Goal: Task Accomplishment & Management: Manage account settings

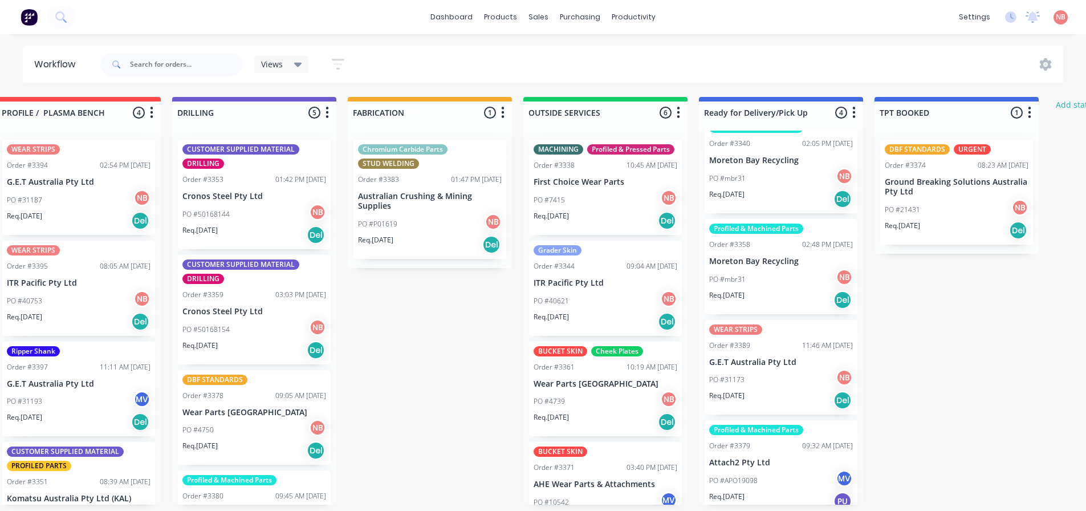
scroll to position [33, 0]
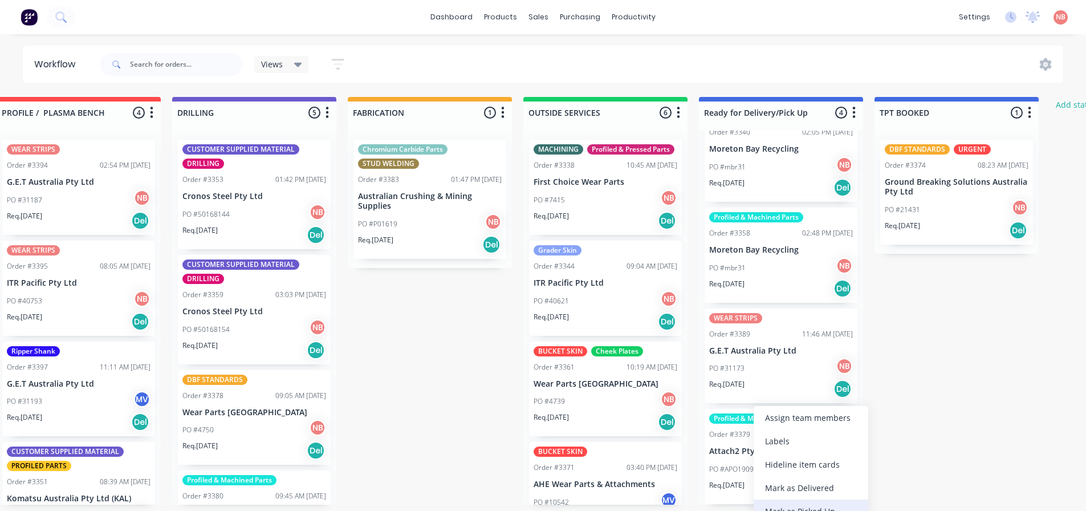
click at [797, 506] on div "Mark as Picked Up" at bounding box center [811, 511] width 115 height 23
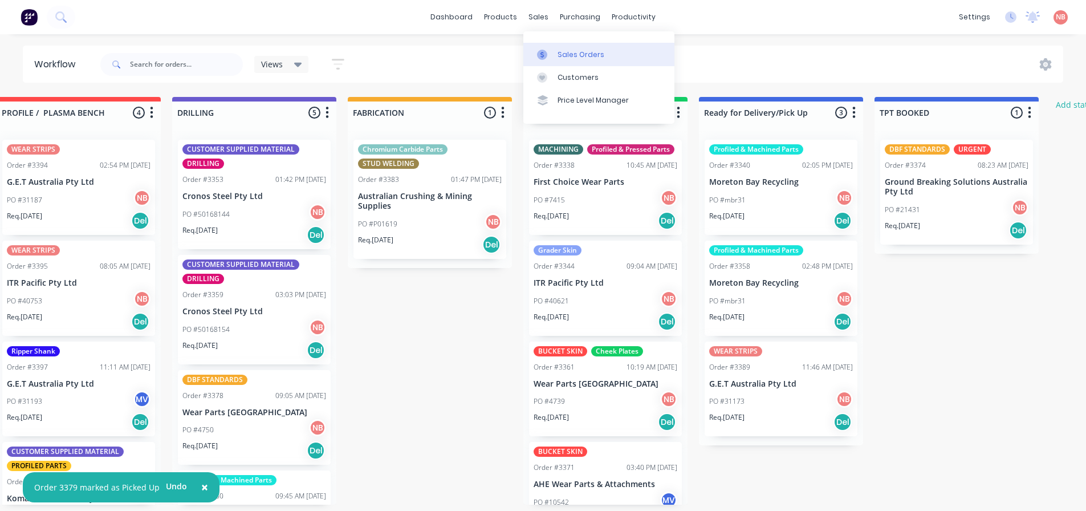
click at [544, 46] on link "Sales Orders" at bounding box center [599, 54] width 151 height 23
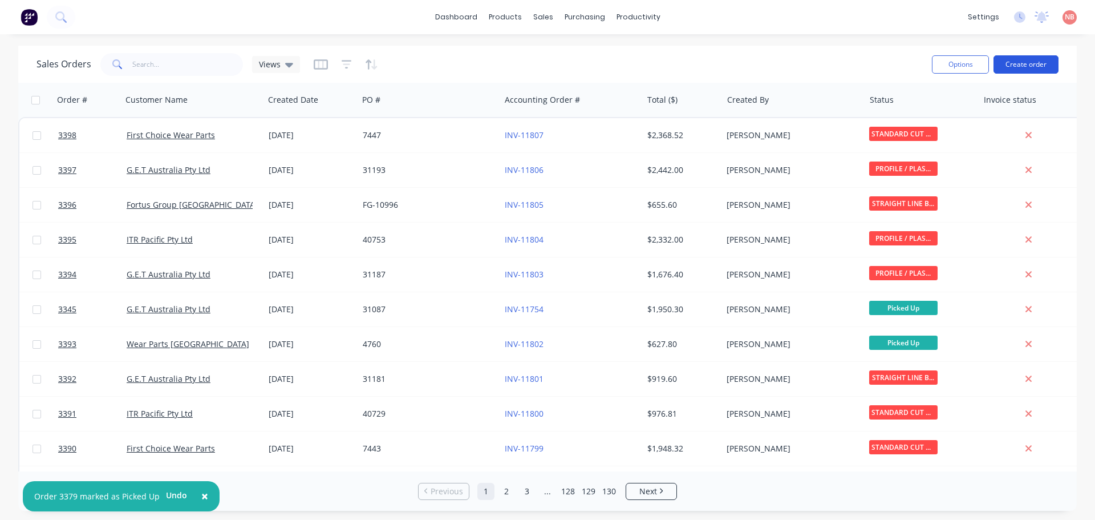
click at [1000, 65] on button "Create order" at bounding box center [1026, 64] width 65 height 18
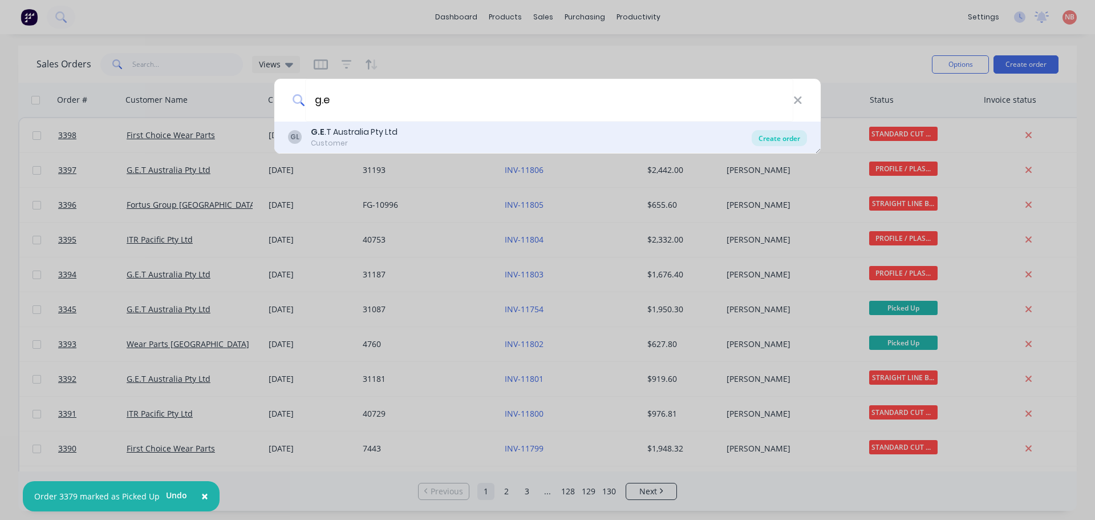
type input "g.e"
click at [793, 140] on div "Create order" at bounding box center [779, 138] width 55 height 16
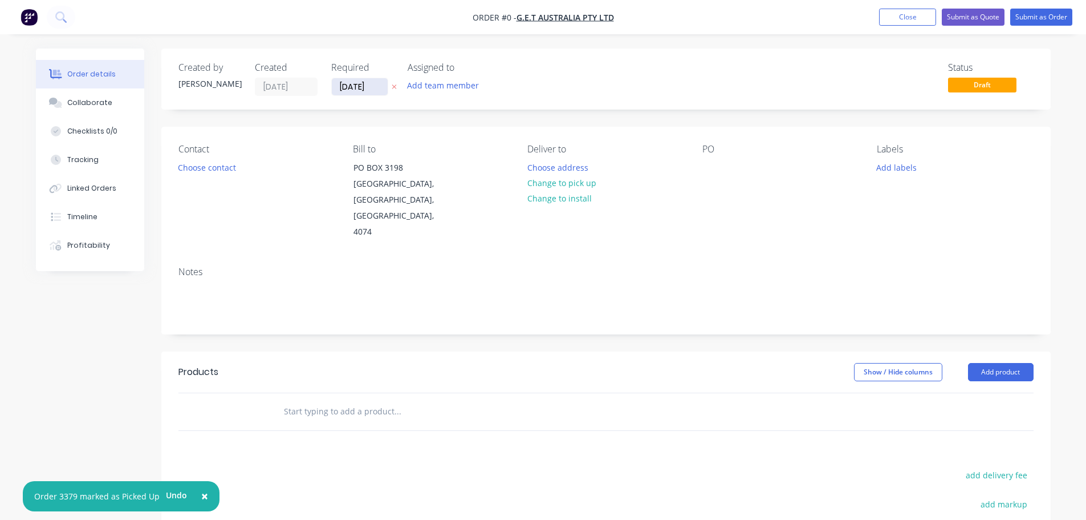
click at [357, 82] on input "[DATE]" at bounding box center [360, 86] width 56 height 17
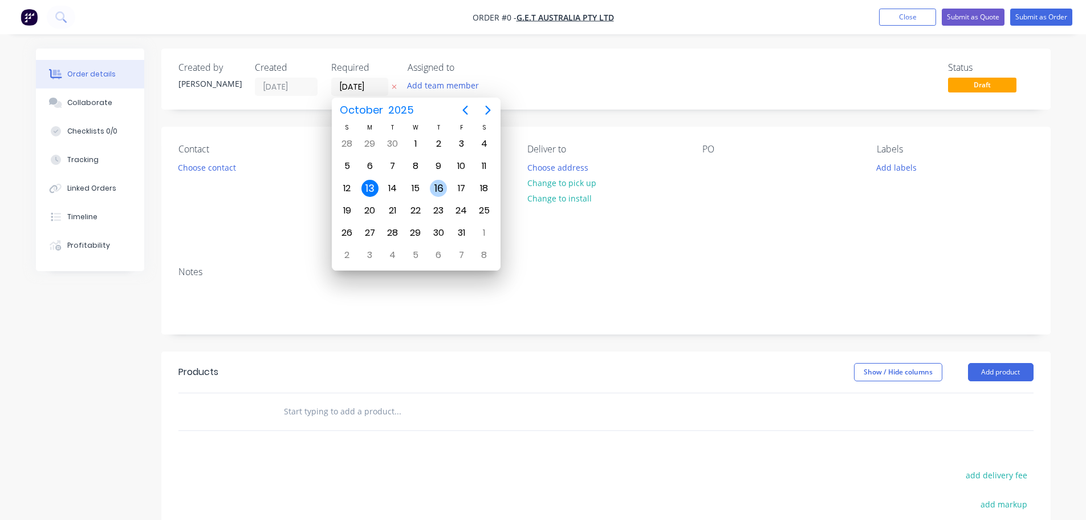
click at [440, 183] on div "16" at bounding box center [438, 188] width 17 height 17
type input "[DATE]"
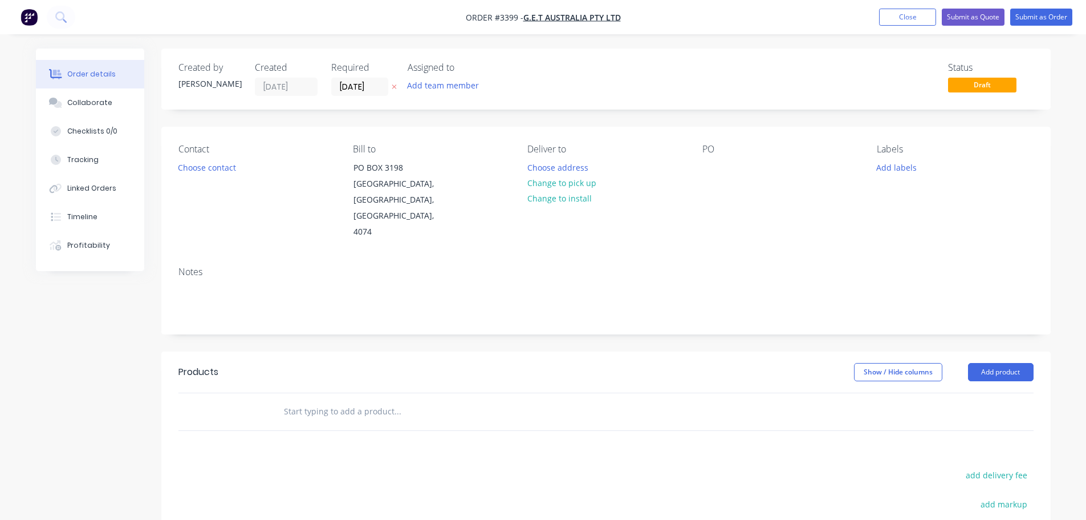
click at [427, 88] on button "Add team member" at bounding box center [443, 85] width 84 height 15
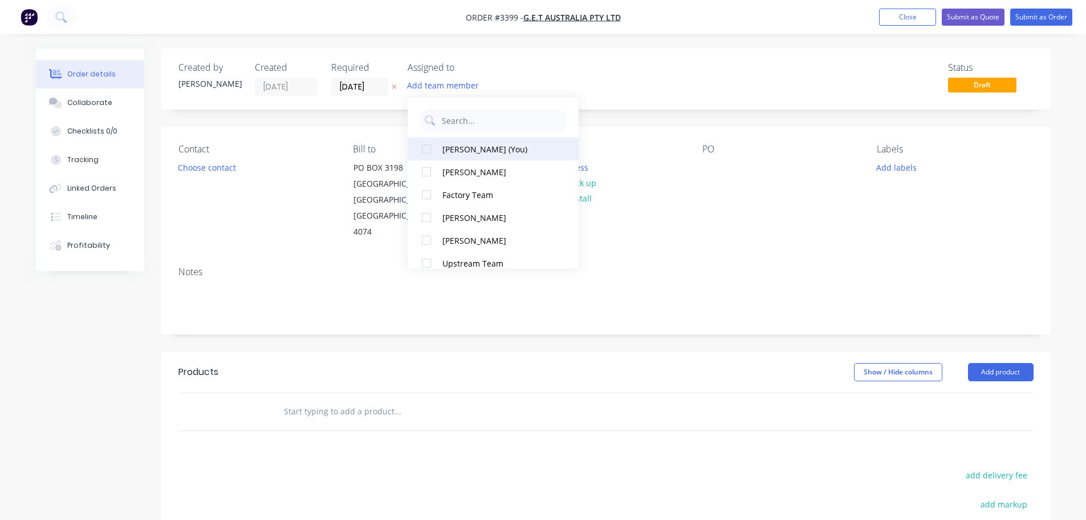
click at [449, 137] on button "[PERSON_NAME] (You)" at bounding box center [493, 148] width 171 height 23
click at [228, 161] on button "Choose contact" at bounding box center [207, 166] width 70 height 15
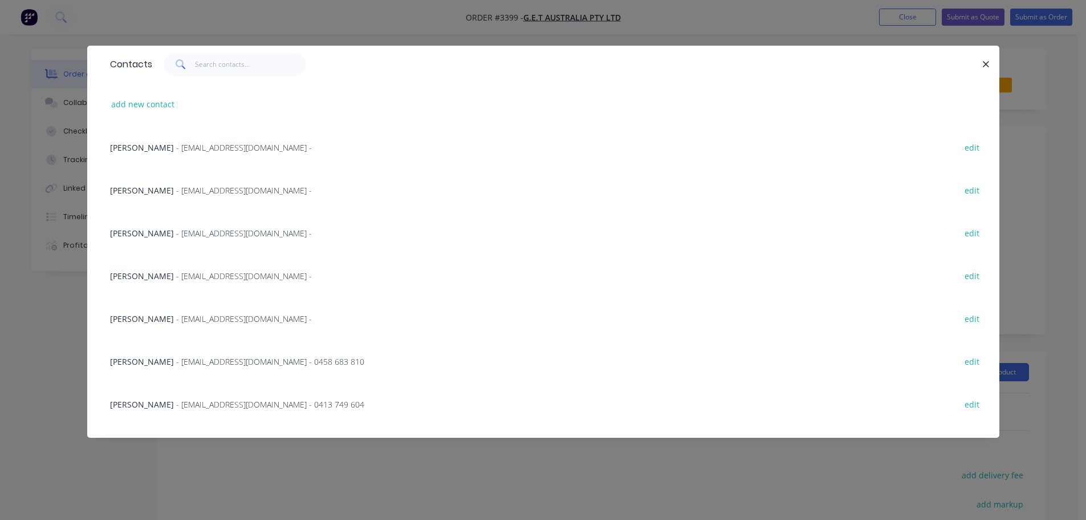
click at [176, 229] on span "- [EMAIL_ADDRESS][DOMAIN_NAME] -" at bounding box center [244, 233] width 136 height 11
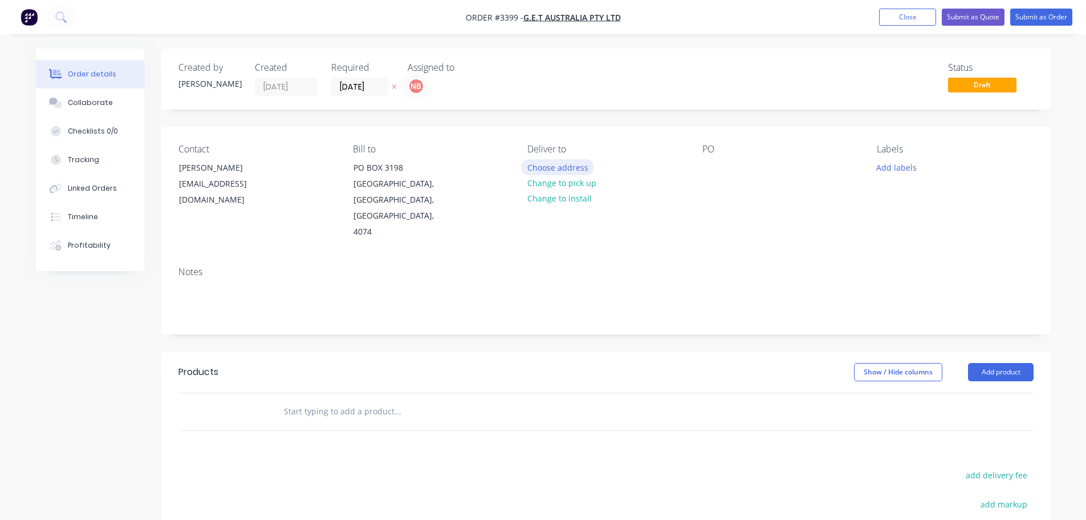
click at [545, 162] on button "Choose address" at bounding box center [557, 166] width 73 height 15
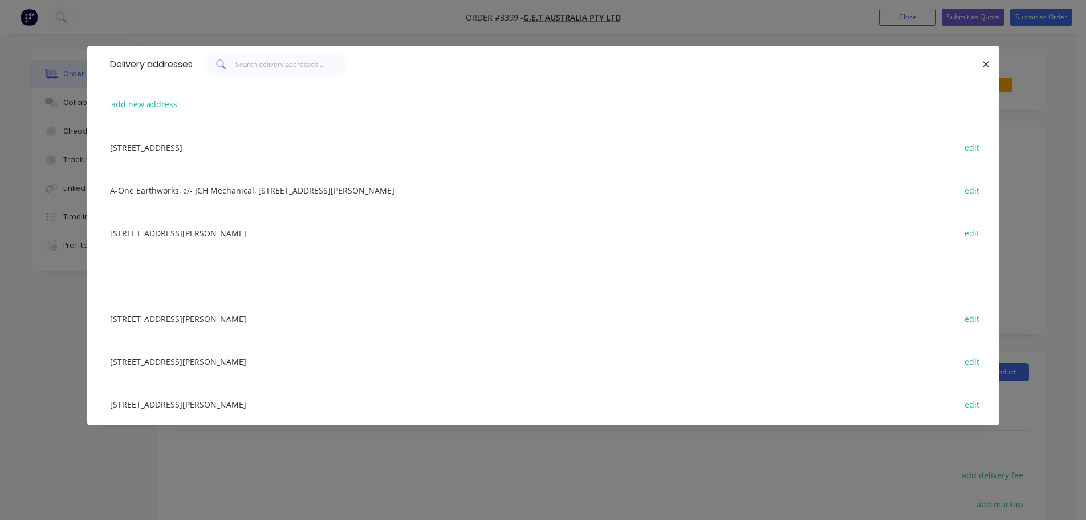
click at [154, 236] on div "[STREET_ADDRESS][PERSON_NAME] edit" at bounding box center [543, 232] width 878 height 43
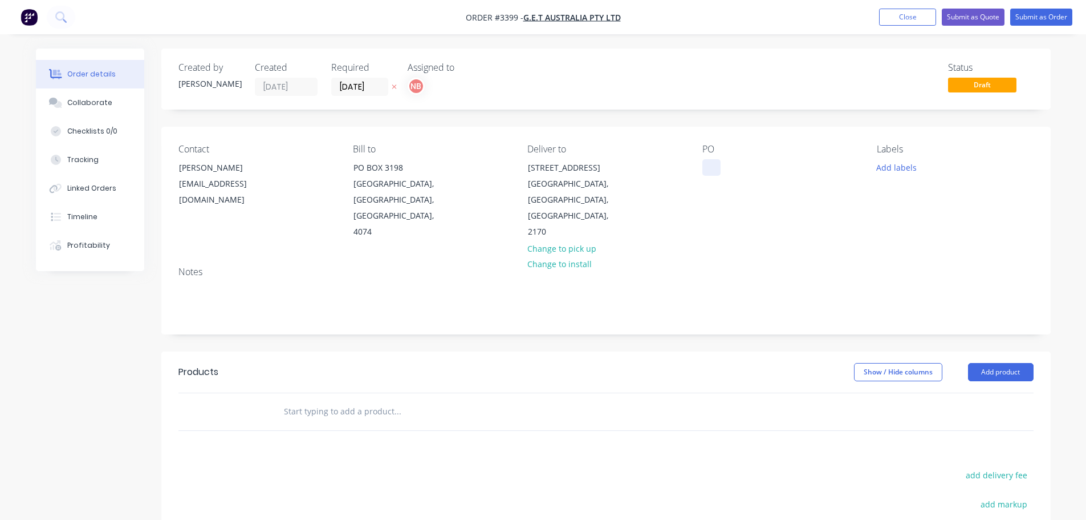
click at [703, 172] on div at bounding box center [712, 167] width 18 height 17
click at [907, 172] on button "Add labels" at bounding box center [897, 166] width 52 height 15
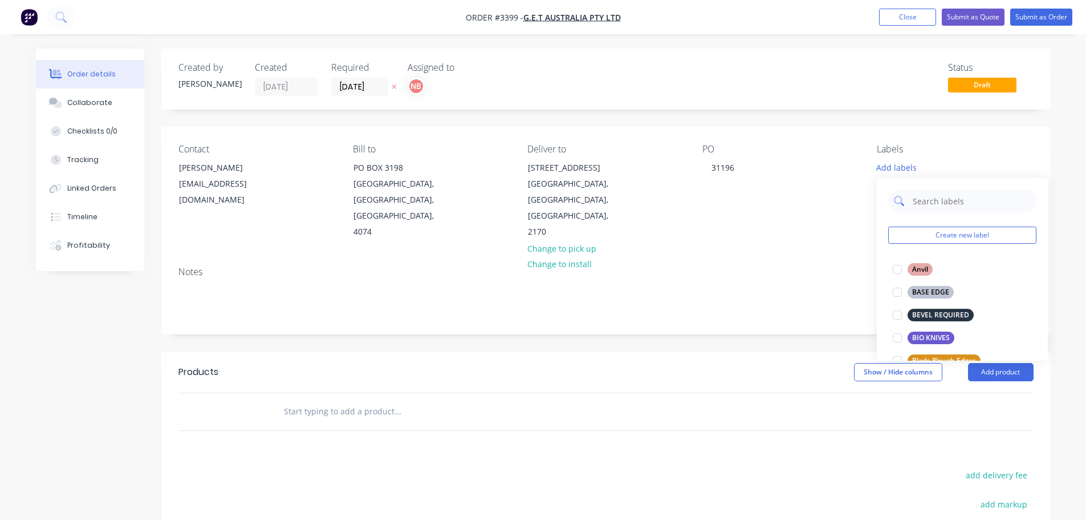
click at [917, 201] on input "text" at bounding box center [971, 200] width 119 height 23
type input "gra"
drag, startPoint x: 937, startPoint y: 265, endPoint x: 906, endPoint y: 287, distance: 38.5
click at [937, 265] on div "Grab Edges" at bounding box center [931, 269] width 46 height 13
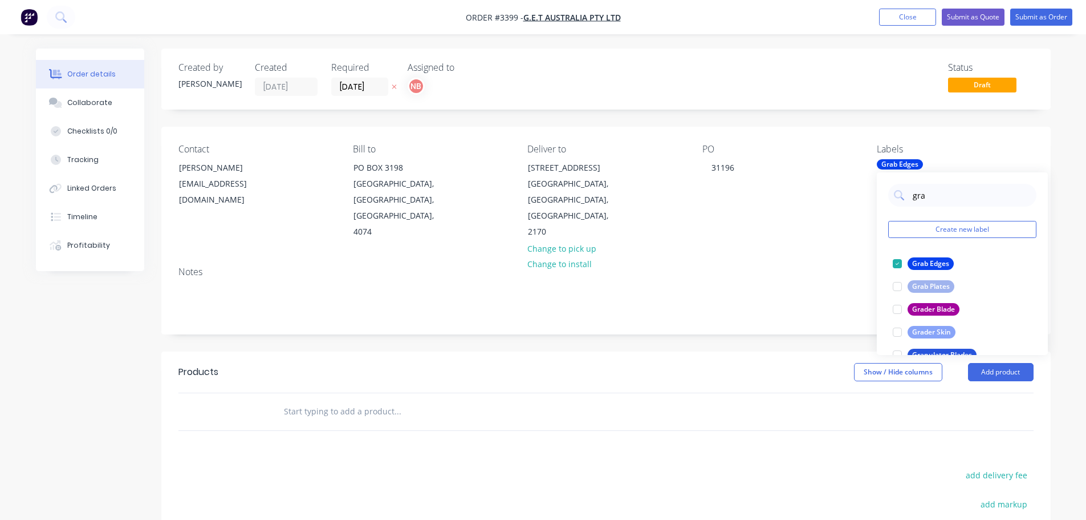
click at [778, 332] on div "Created by [PERSON_NAME] Created [DATE] Required [DATE] Assigned to NB Status D…" at bounding box center [606, 376] width 890 height 656
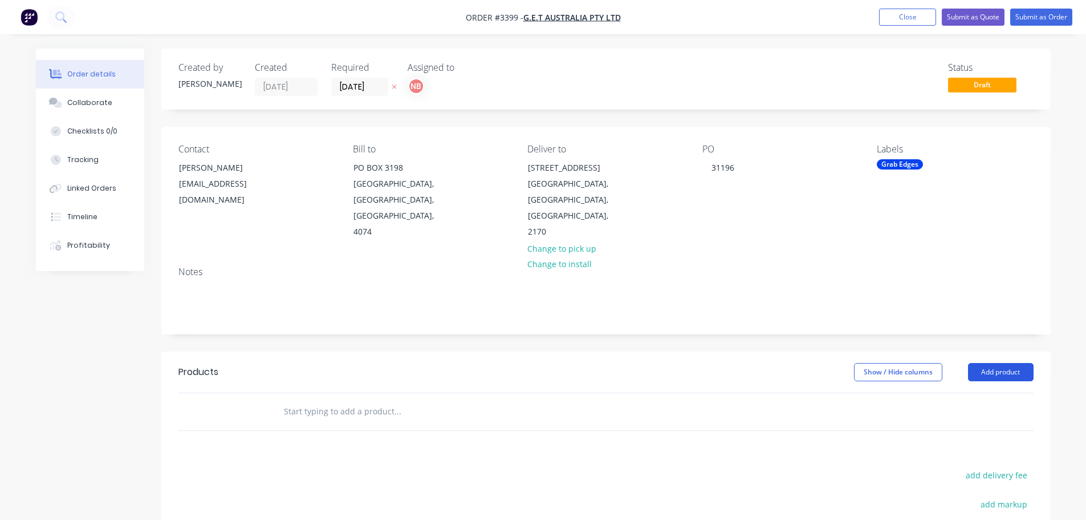
click at [983, 363] on button "Add product" at bounding box center [1001, 372] width 66 height 18
click at [972, 392] on div "Product catalogue" at bounding box center [980, 400] width 88 height 17
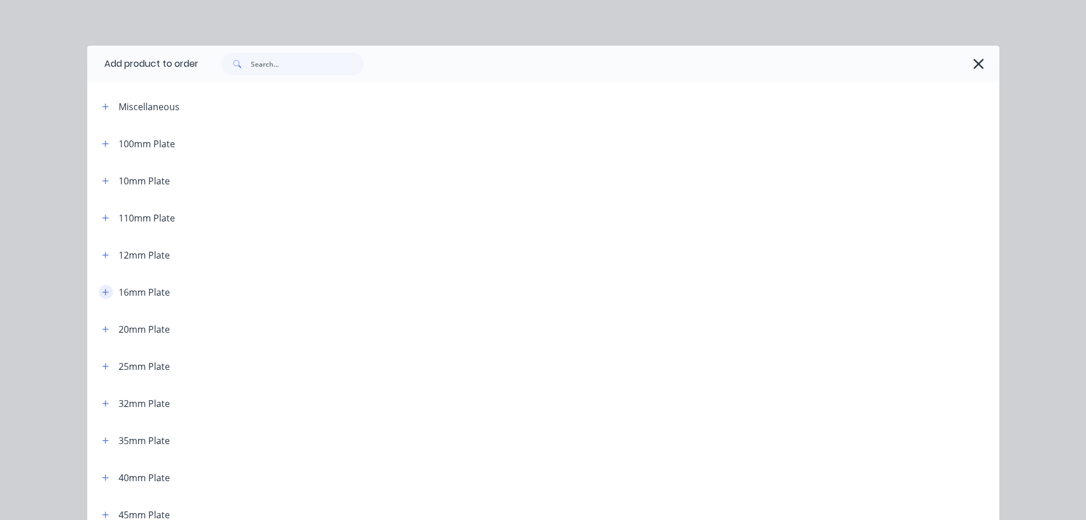
click at [100, 297] on button "button" at bounding box center [106, 292] width 14 height 14
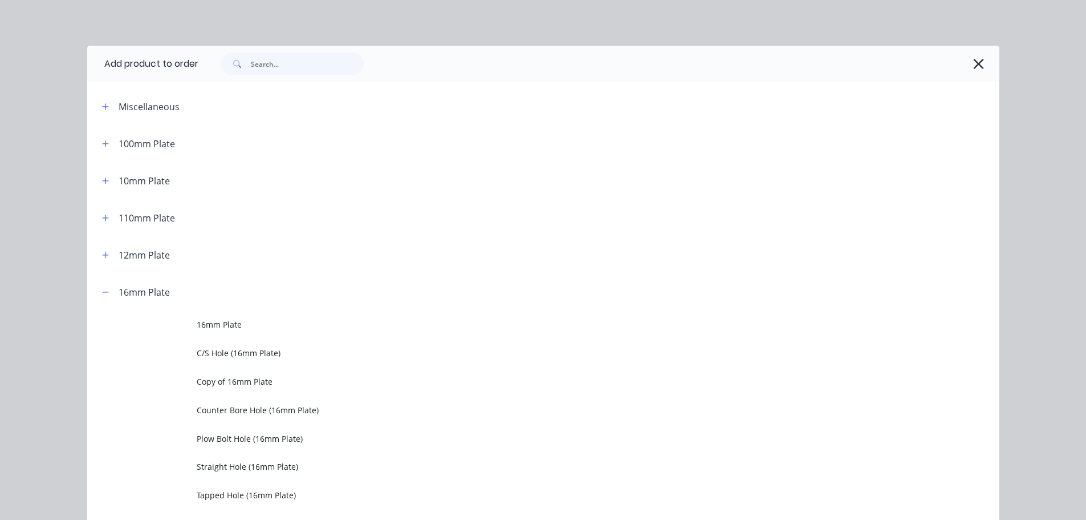
click at [197, 321] on span "16mm Plate" at bounding box center [518, 324] width 642 height 12
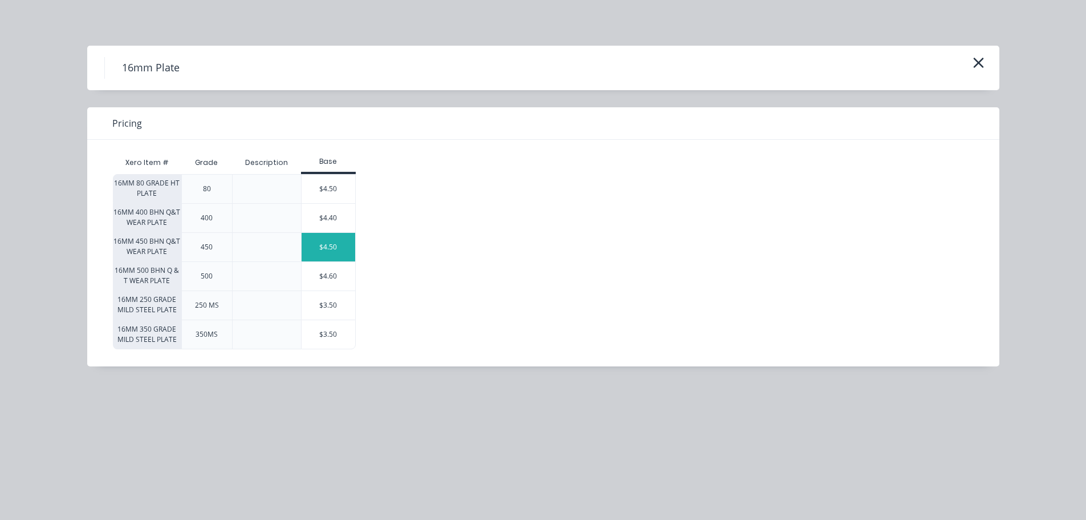
drag, startPoint x: 299, startPoint y: 244, endPoint x: 313, endPoint y: 242, distance: 13.8
click at [312, 242] on div "16MM 450 BHN Q&T WEAR PLATE 450 $4.50" at bounding box center [234, 246] width 243 height 29
click at [315, 242] on div "$4.50" at bounding box center [329, 247] width 54 height 29
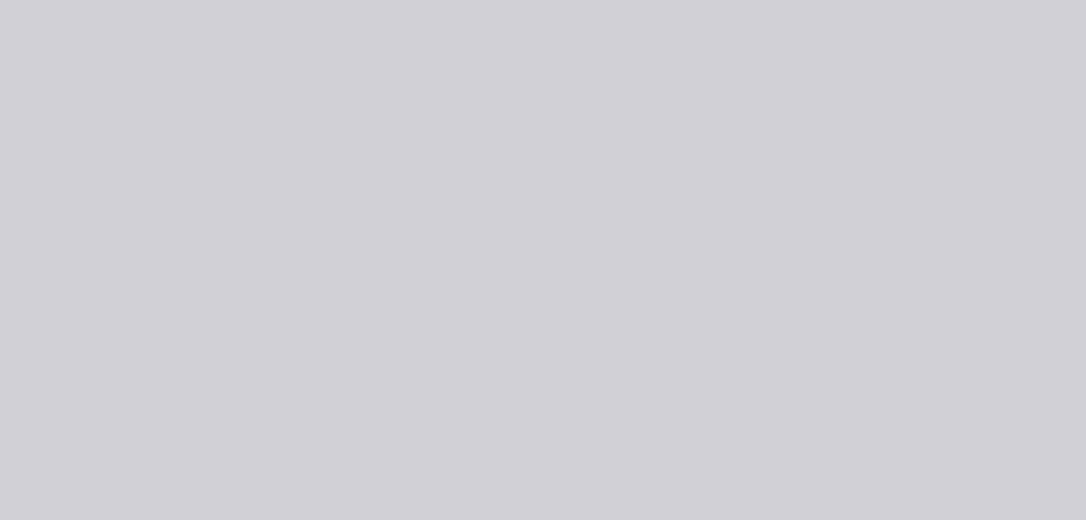
type input "$4.50"
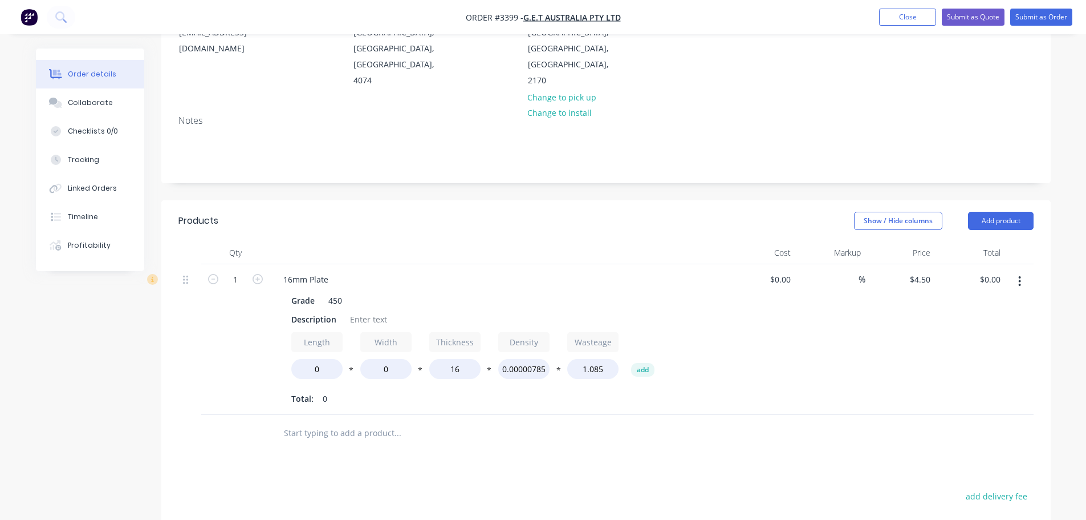
scroll to position [171, 0]
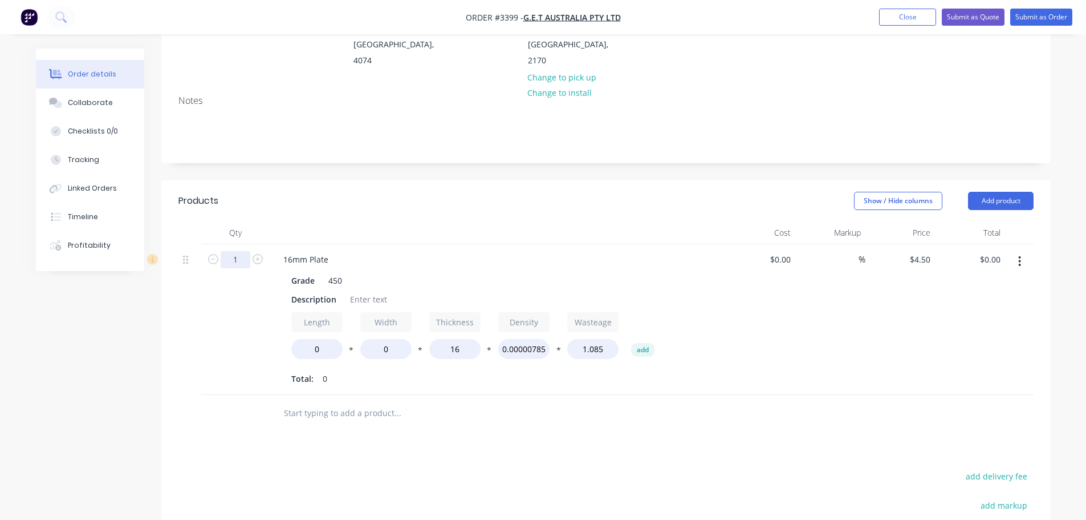
click at [240, 251] on input "1" at bounding box center [236, 259] width 30 height 17
type input "2"
click at [278, 194] on header "Products Show / Hide columns Add product" at bounding box center [606, 200] width 890 height 41
click at [310, 291] on div "Description" at bounding box center [314, 299] width 54 height 17
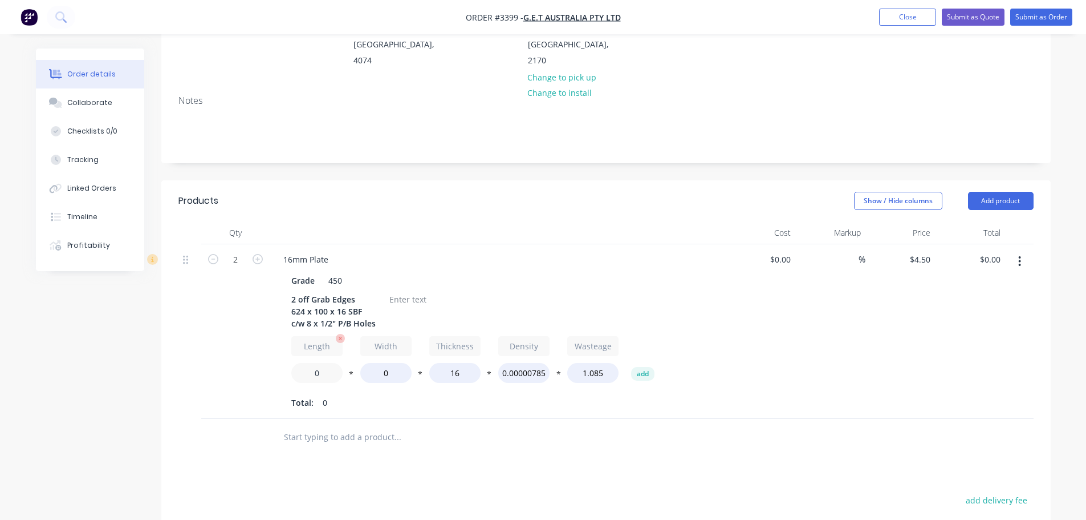
click at [314, 363] on input "0" at bounding box center [316, 373] width 51 height 20
type input "624"
click at [393, 363] on input "0" at bounding box center [385, 373] width 51 height 20
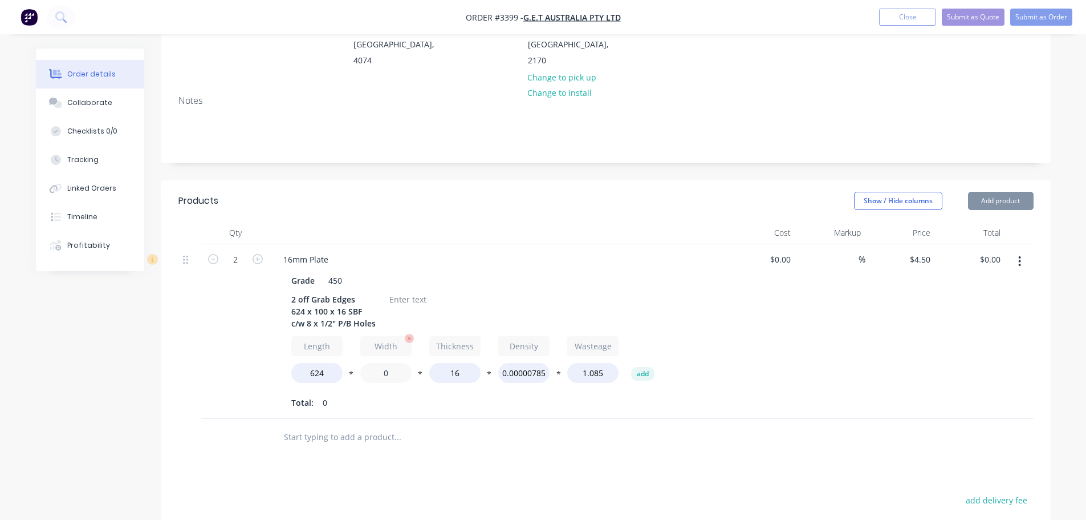
click at [380, 363] on input "0" at bounding box center [385, 373] width 51 height 20
type input "100"
type input "$81.00"
drag, startPoint x: 384, startPoint y: 273, endPoint x: 396, endPoint y: 287, distance: 18.6
click at [386, 275] on div "Grade 450 2 off Grab Edges 624 x 100 x 16 SBF c/w 8 x 1/2" P/B Holes Length 624…" at bounding box center [497, 340] width 447 height 141
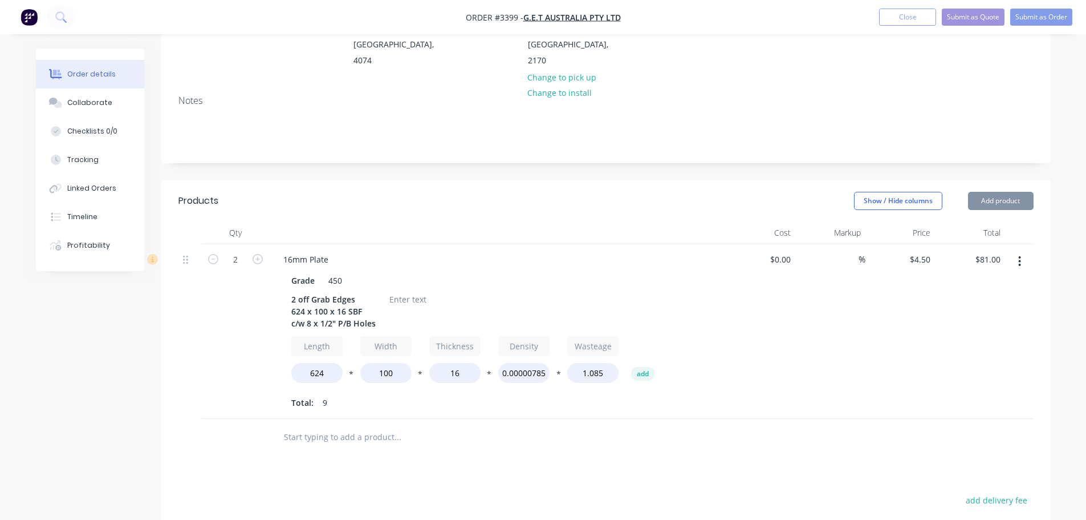
click at [396, 291] on div at bounding box center [408, 299] width 46 height 17
click at [398, 291] on div at bounding box center [408, 299] width 46 height 17
click at [987, 192] on button "Add product" at bounding box center [1001, 201] width 66 height 18
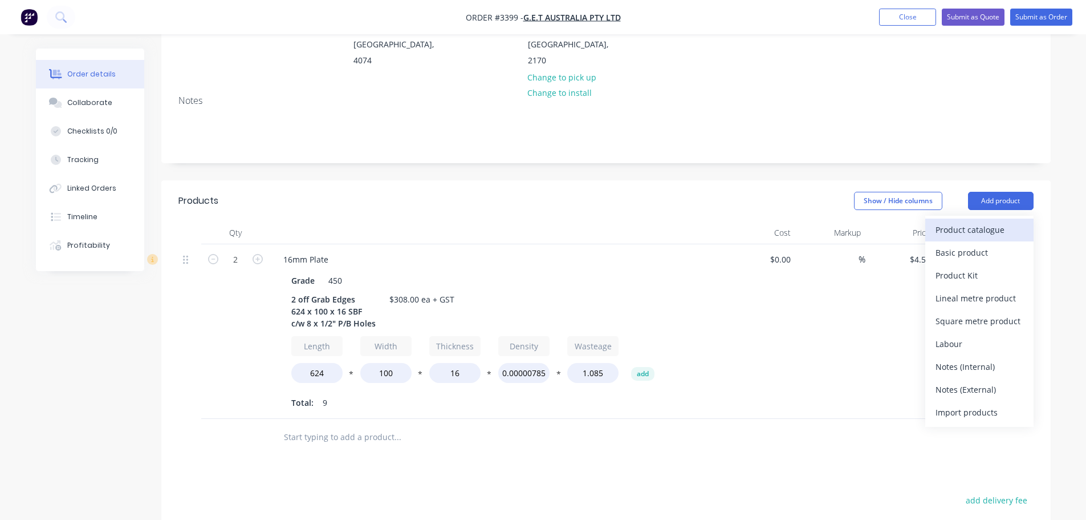
click at [976, 221] on div "Product catalogue" at bounding box center [980, 229] width 88 height 17
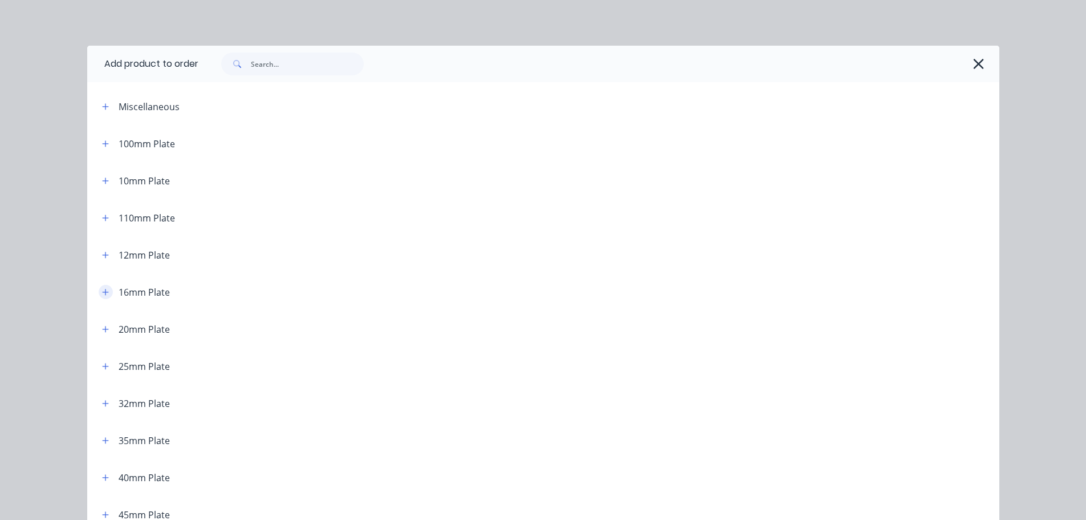
click at [102, 295] on icon "button" at bounding box center [105, 292] width 7 height 8
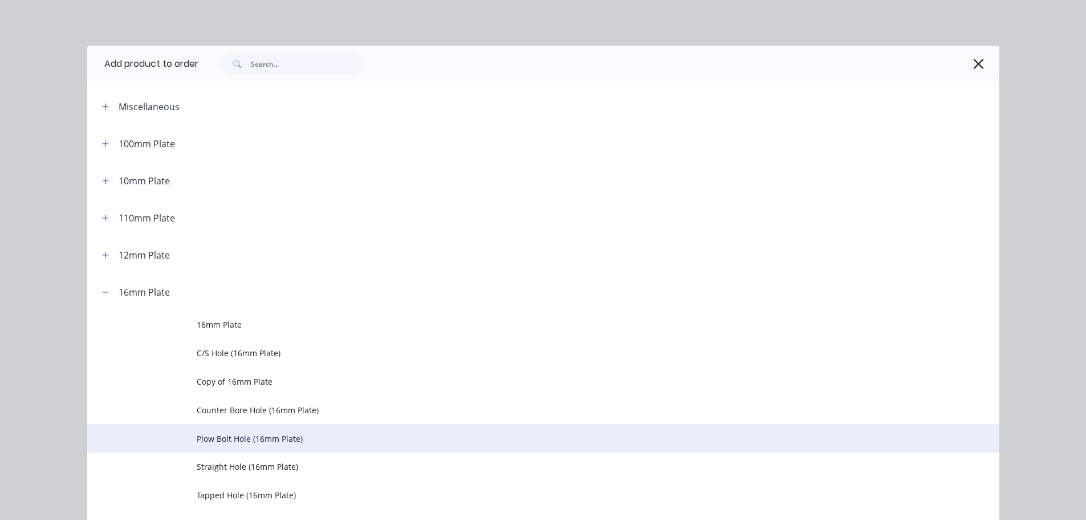
click at [218, 431] on td "Plow Bolt Hole (16mm Plate)" at bounding box center [598, 438] width 803 height 29
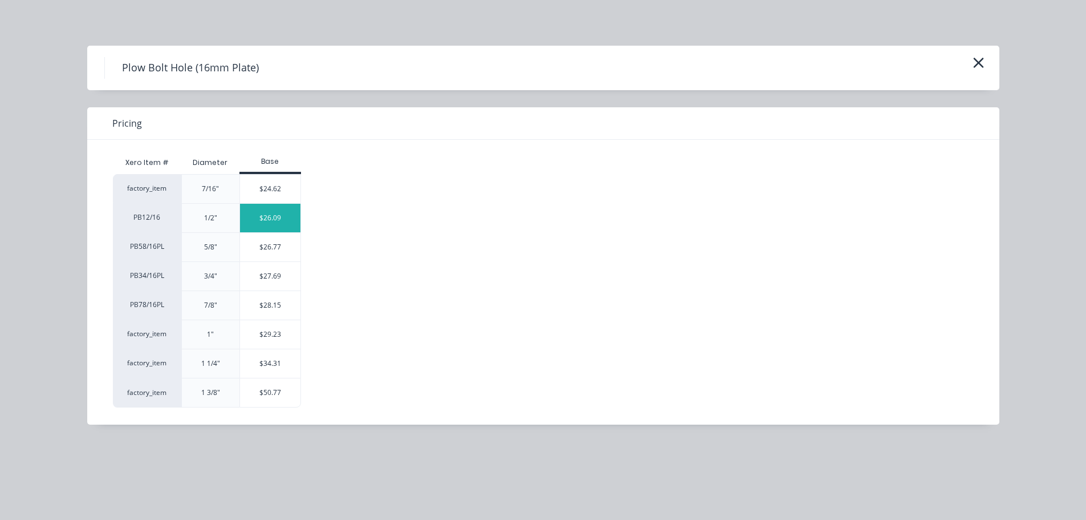
click at [258, 214] on div "$26.09" at bounding box center [270, 218] width 61 height 29
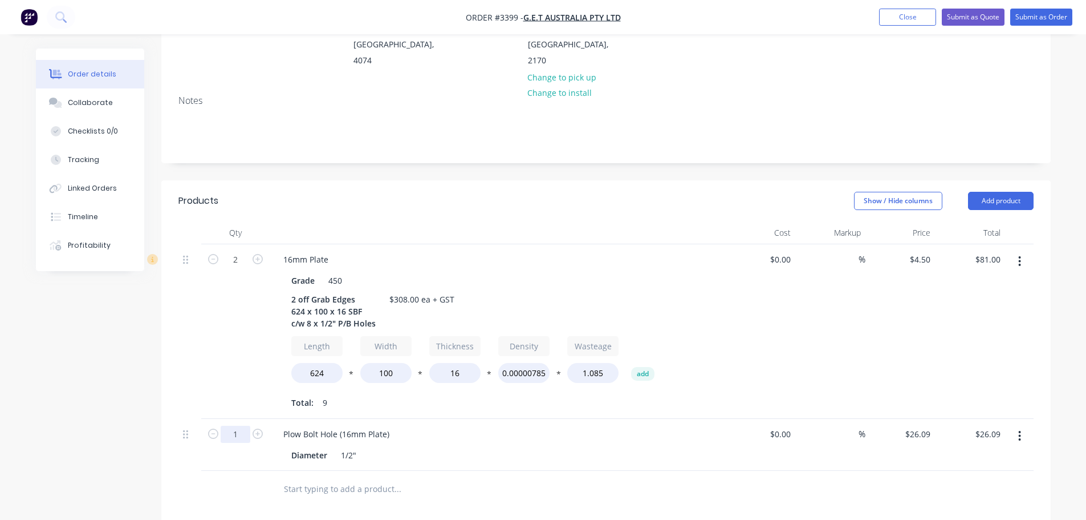
click at [240, 425] on input "1" at bounding box center [236, 433] width 30 height 17
type input "16"
type input "$417.44"
click at [667, 147] on div "Notes" at bounding box center [606, 124] width 890 height 76
click at [986, 192] on button "Add product" at bounding box center [1001, 201] width 66 height 18
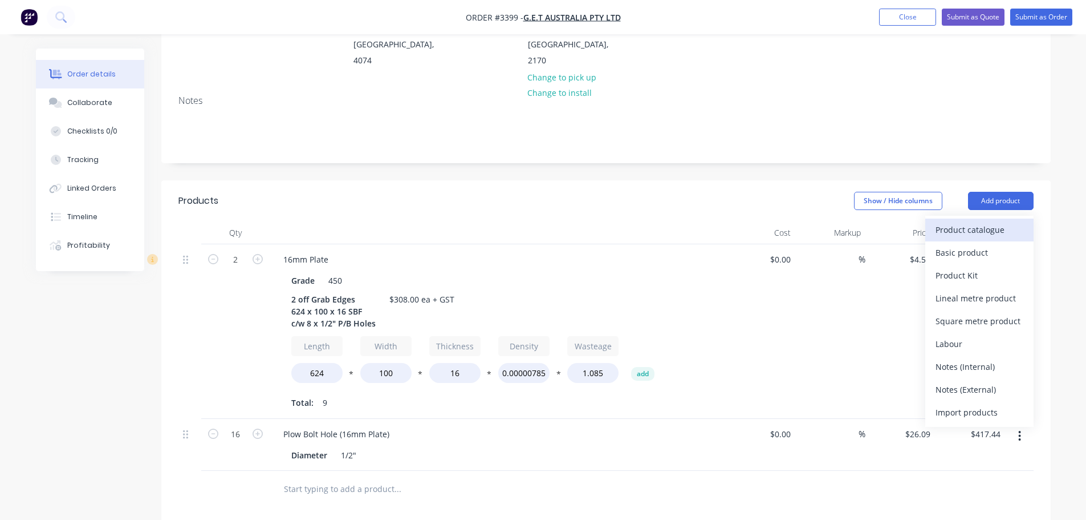
click at [971, 221] on div "Product catalogue" at bounding box center [980, 229] width 88 height 17
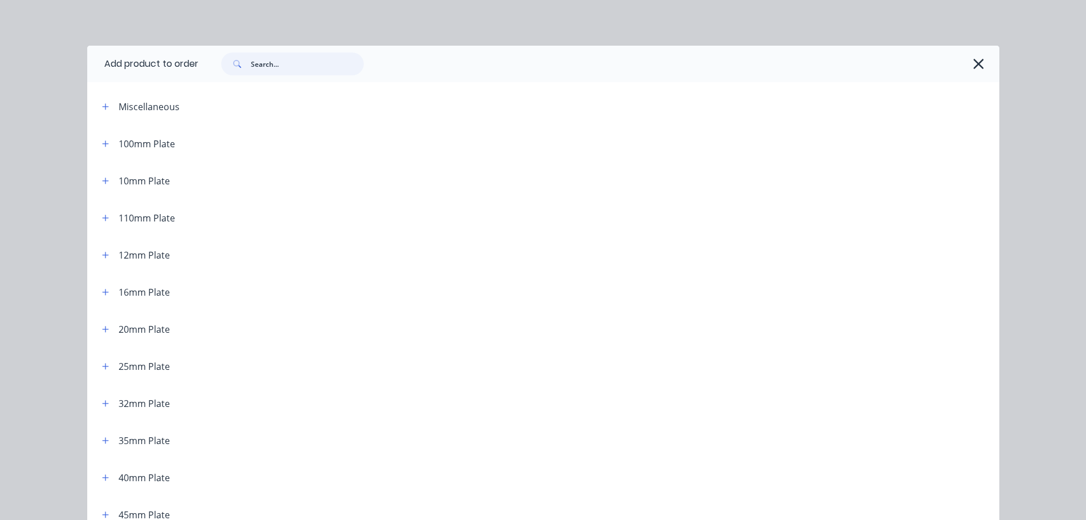
click at [306, 57] on input "text" at bounding box center [307, 63] width 113 height 23
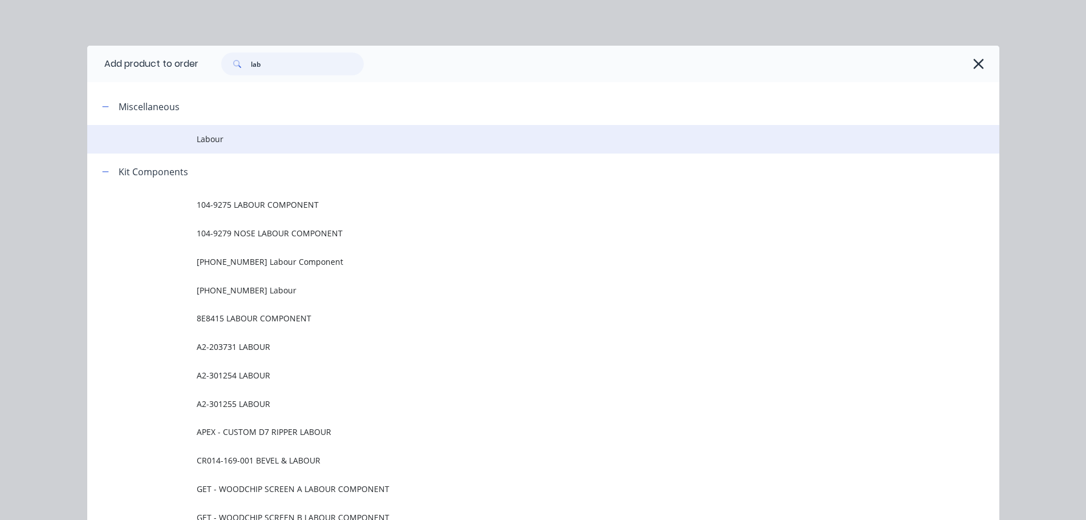
type input "lab"
click at [226, 135] on span "Labour" at bounding box center [518, 139] width 642 height 12
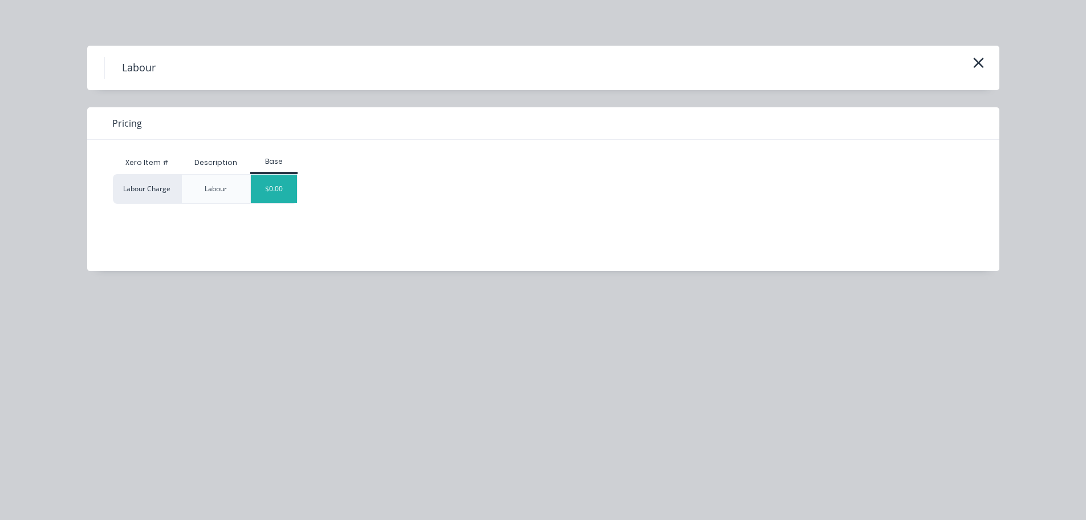
click at [268, 183] on div "$0.00" at bounding box center [274, 189] width 46 height 29
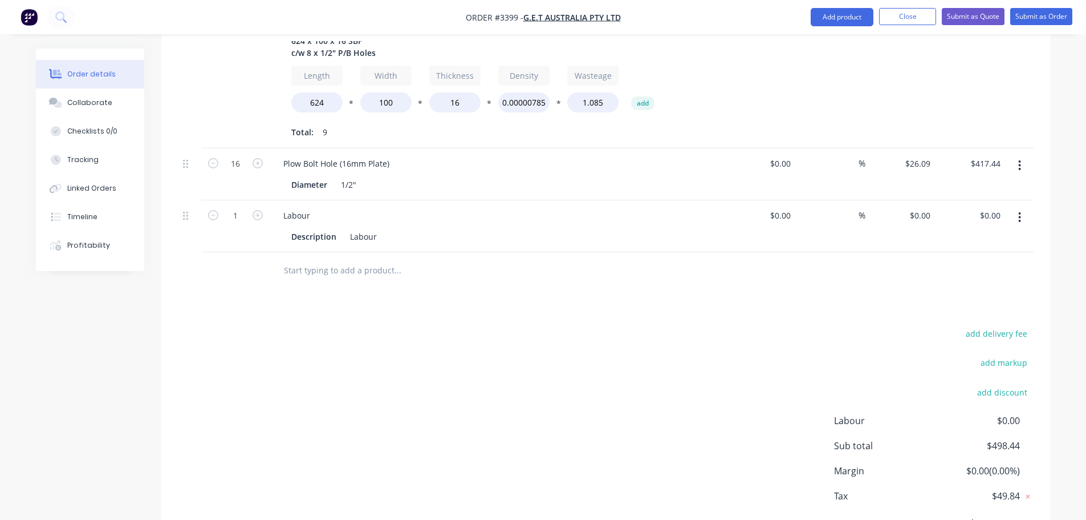
scroll to position [486, 0]
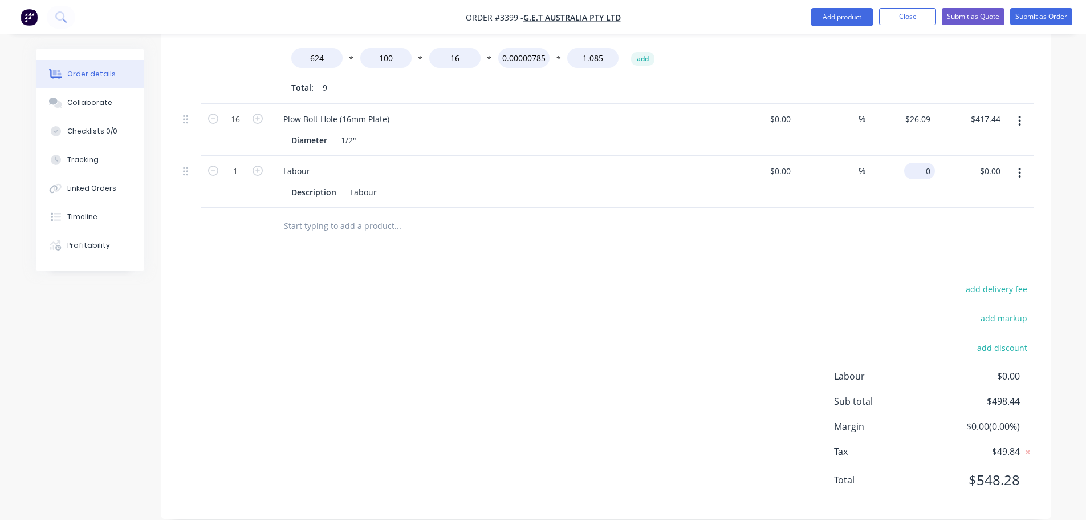
click at [911, 159] on div "0 $0.00" at bounding box center [901, 182] width 70 height 52
type input "$117.56"
click at [733, 324] on div "add delivery fee add markup add discount Labour $0.00 Sub total $616.00 Margin …" at bounding box center [606, 391] width 855 height 220
click at [114, 100] on button "Collaborate" at bounding box center [90, 102] width 108 height 29
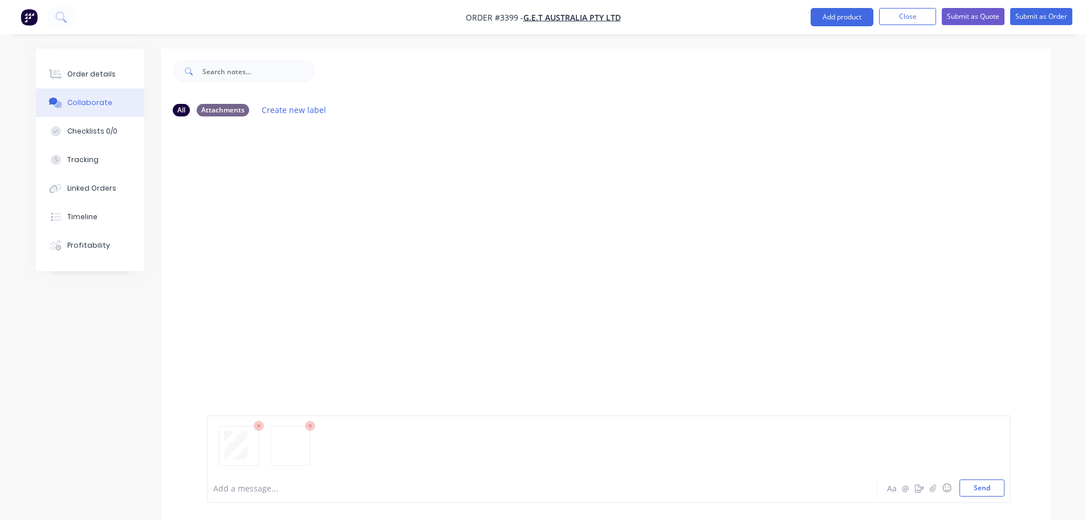
drag, startPoint x: 972, startPoint y: 486, endPoint x: 949, endPoint y: 473, distance: 26.3
click at [972, 485] on button "Send" at bounding box center [982, 487] width 45 height 17
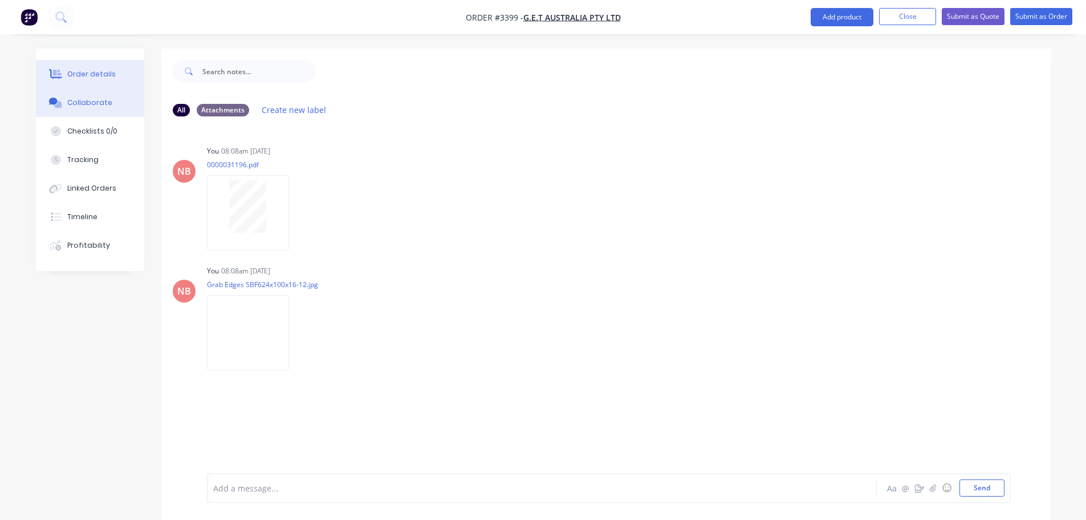
click at [105, 70] on div "Order details" at bounding box center [91, 74] width 48 height 10
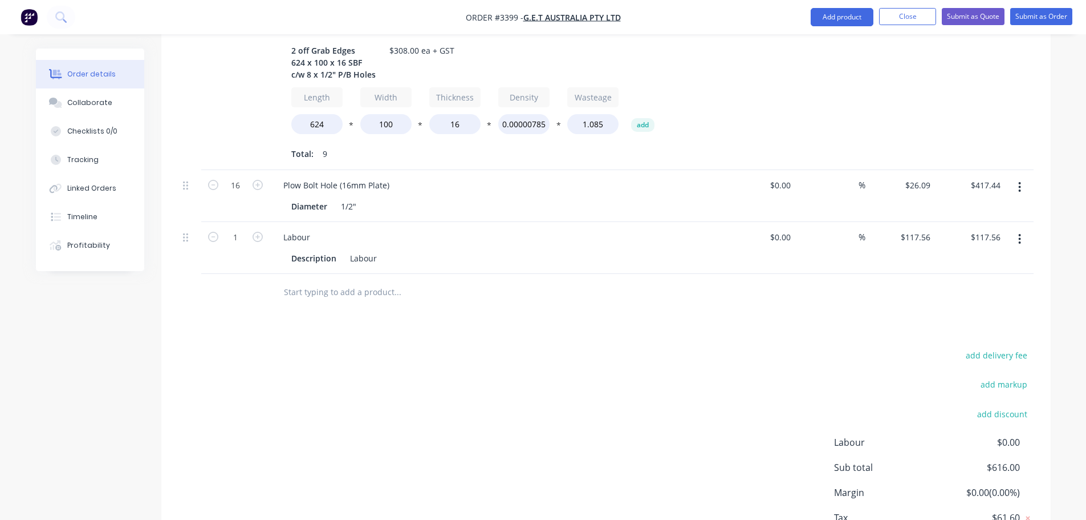
scroll to position [456, 0]
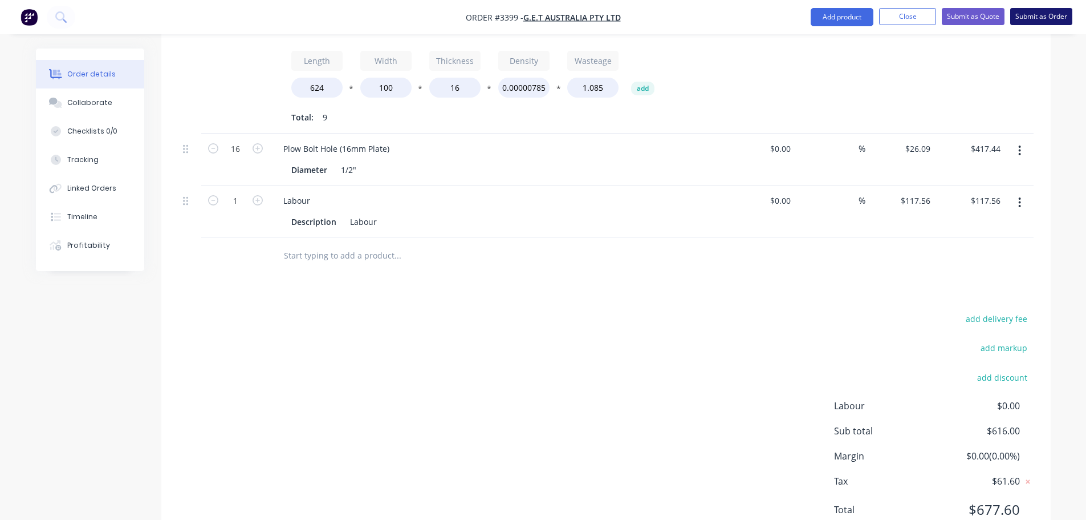
click at [1032, 18] on button "Submit as Order" at bounding box center [1042, 16] width 62 height 17
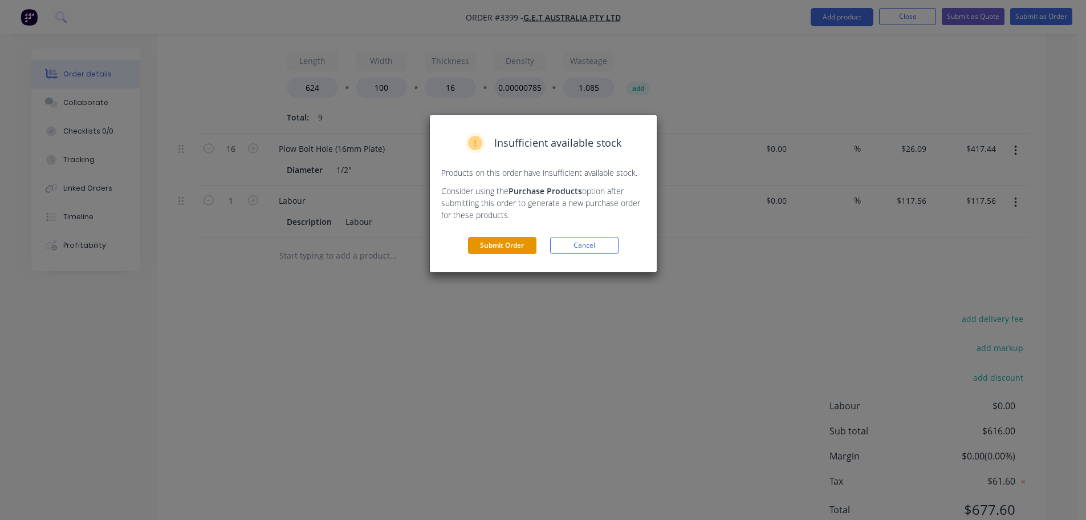
click at [521, 246] on button "Submit Order" at bounding box center [502, 245] width 68 height 17
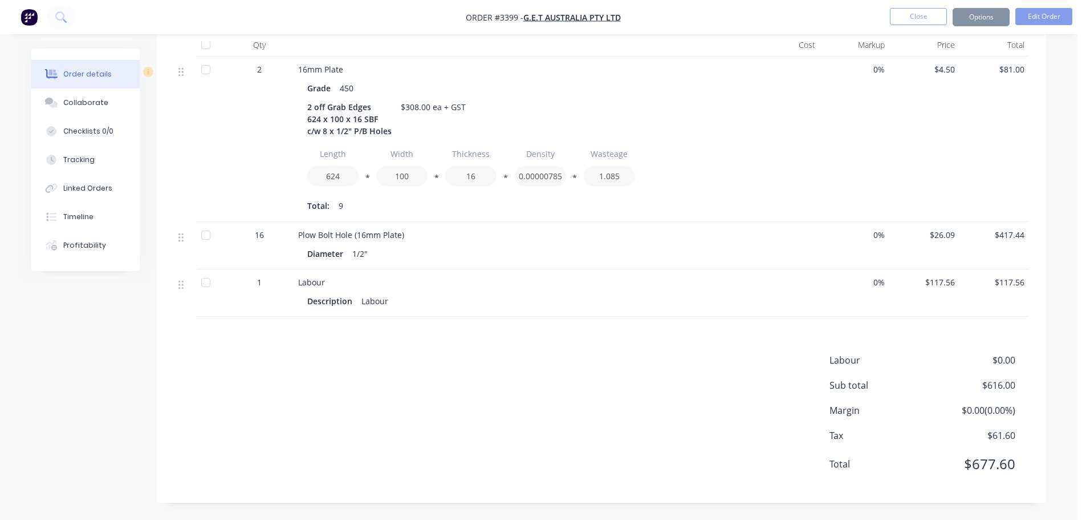
scroll to position [325, 0]
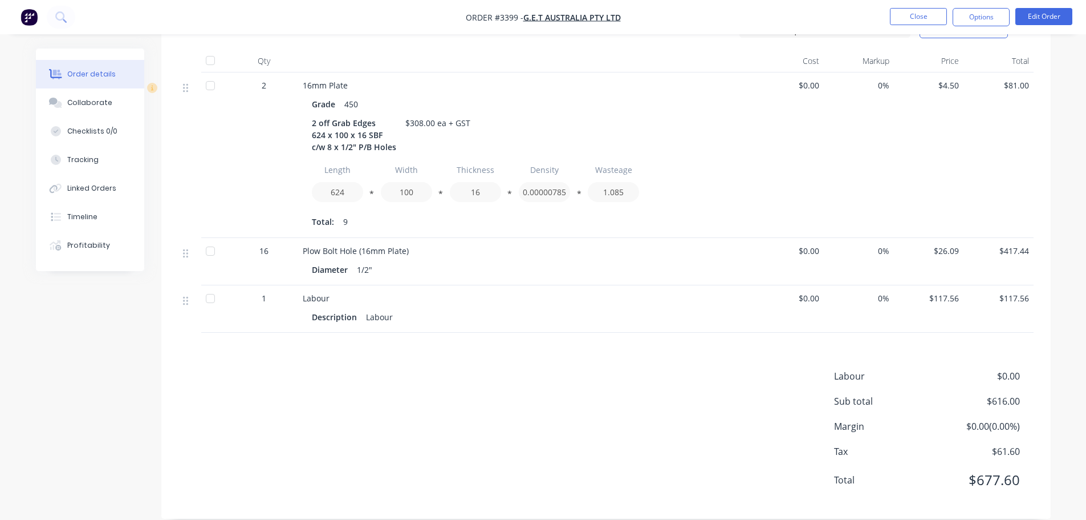
drag, startPoint x: 968, startPoint y: 18, endPoint x: 967, endPoint y: 26, distance: 8.1
click at [968, 18] on button "Options" at bounding box center [981, 17] width 57 height 18
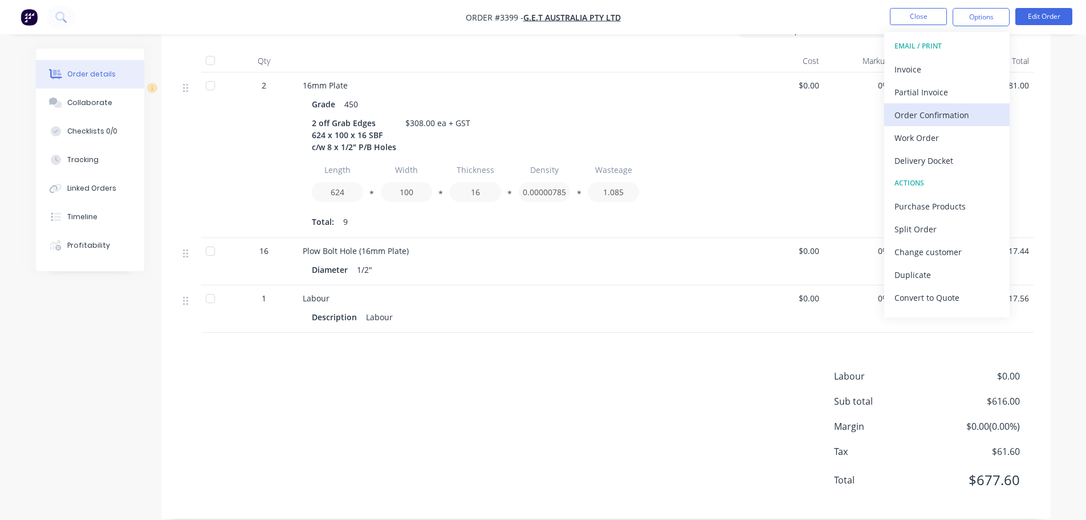
click at [917, 118] on div "Order Confirmation" at bounding box center [947, 115] width 105 height 17
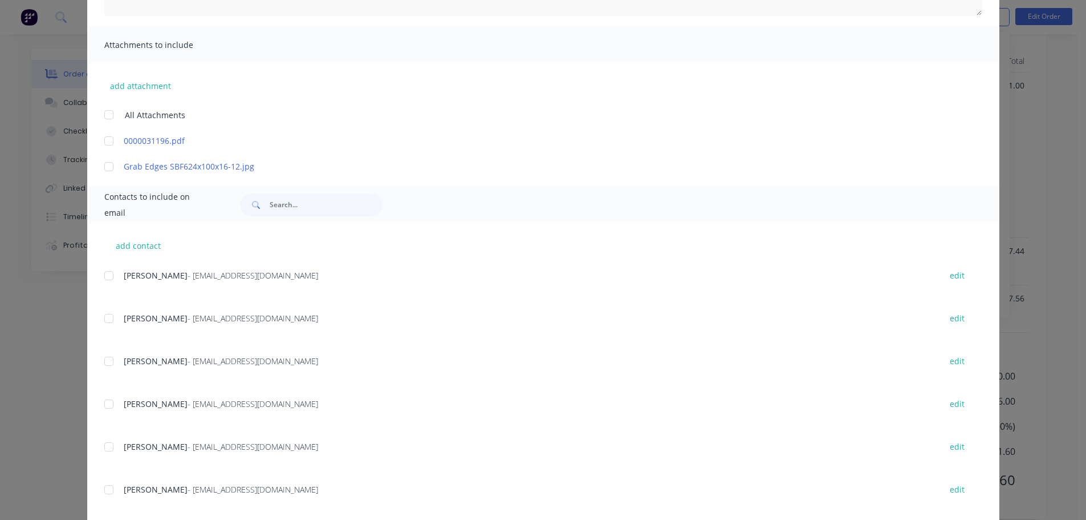
click at [105, 359] on div at bounding box center [109, 361] width 23 height 23
type textarea "Thank you for your order! Click 'view my order' to see your order confirmation.…"
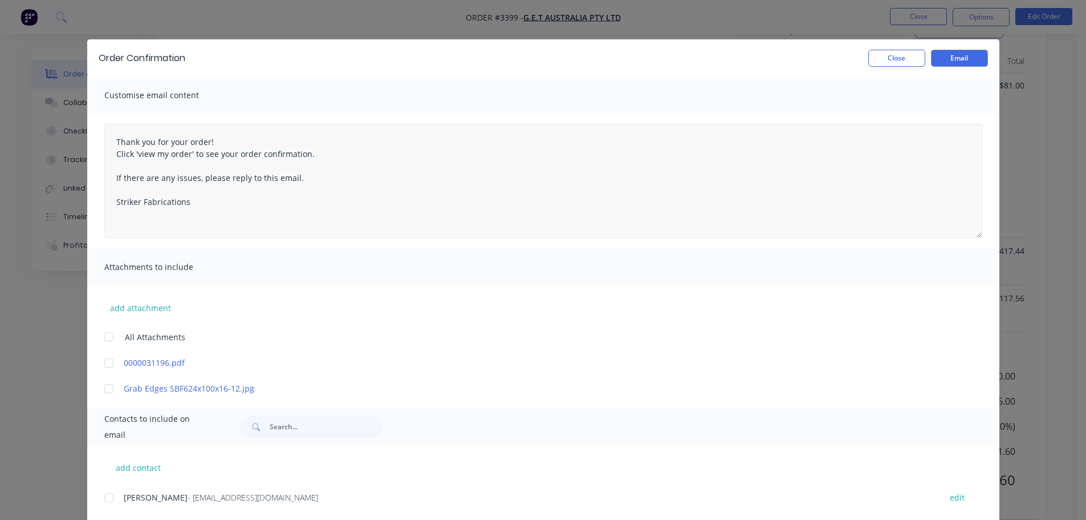
scroll to position [0, 0]
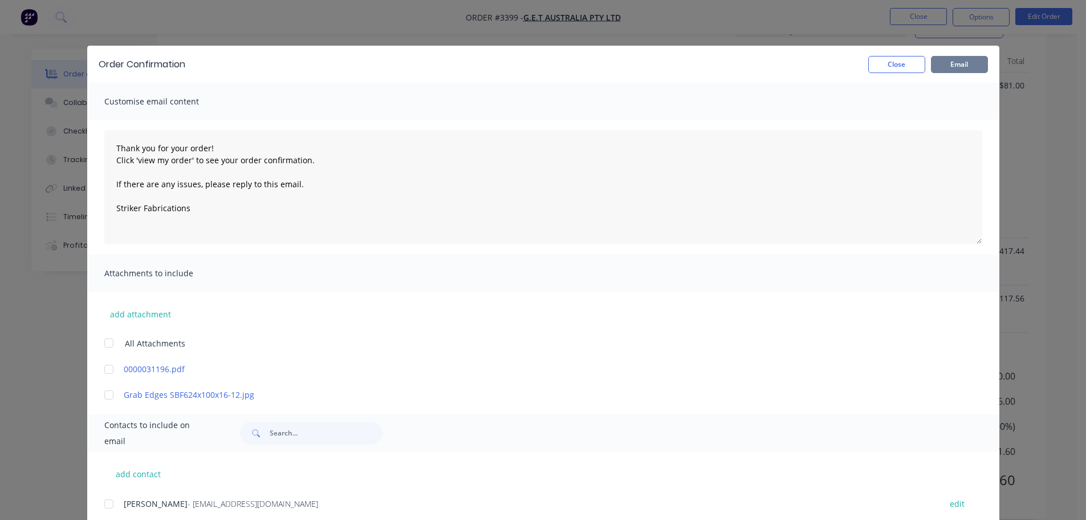
click at [941, 59] on button "Email" at bounding box center [959, 64] width 57 height 17
type textarea "Thank you for your order! Click 'view my order' to see your order confirmation.…"
click at [913, 70] on button "Close" at bounding box center [897, 64] width 57 height 17
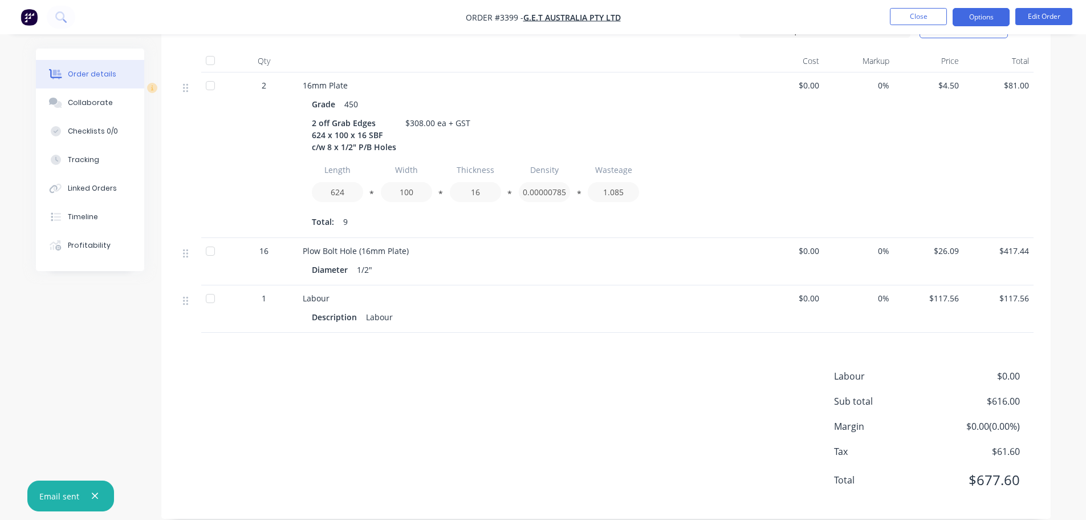
click at [969, 18] on button "Options" at bounding box center [981, 17] width 57 height 18
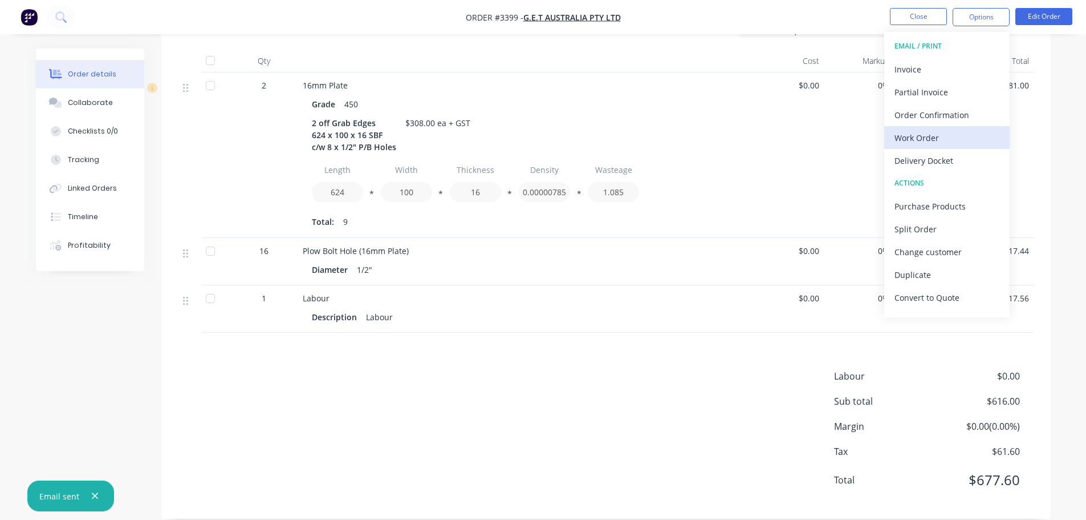
click at [911, 141] on div "Work Order" at bounding box center [947, 137] width 105 height 17
click at [911, 139] on div "Custom" at bounding box center [947, 137] width 105 height 17
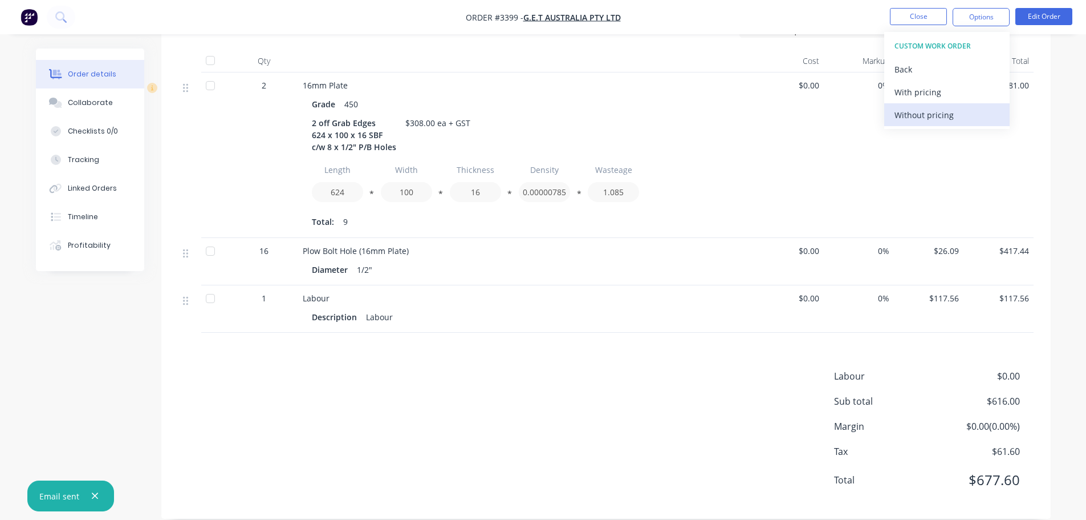
click at [911, 113] on div "Without pricing" at bounding box center [947, 115] width 105 height 17
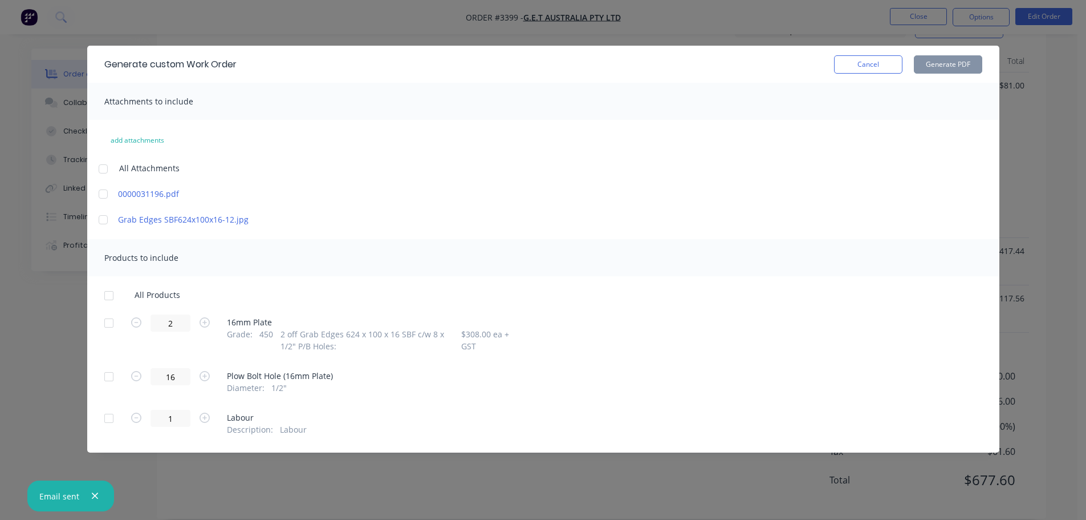
click at [107, 320] on div at bounding box center [109, 322] width 23 height 23
click at [944, 67] on button "Generate PDF" at bounding box center [948, 64] width 68 height 18
click at [882, 73] on button "Cancel" at bounding box center [868, 64] width 68 height 18
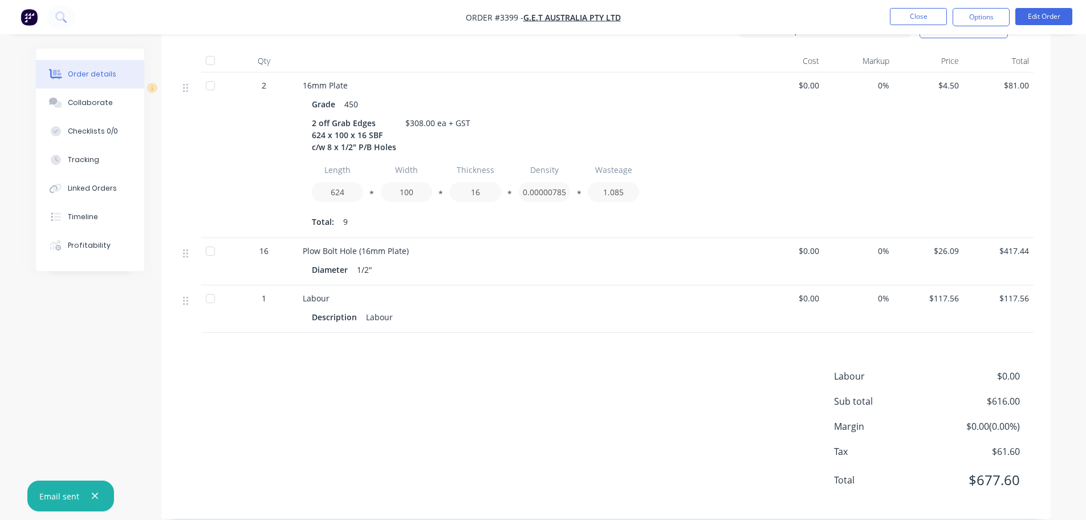
click at [996, 2] on nav "Order #3399 - G.E.T Australia Pty Ltd Close Options Edit Order" at bounding box center [543, 17] width 1086 height 34
click at [994, 12] on button "Options" at bounding box center [981, 17] width 57 height 18
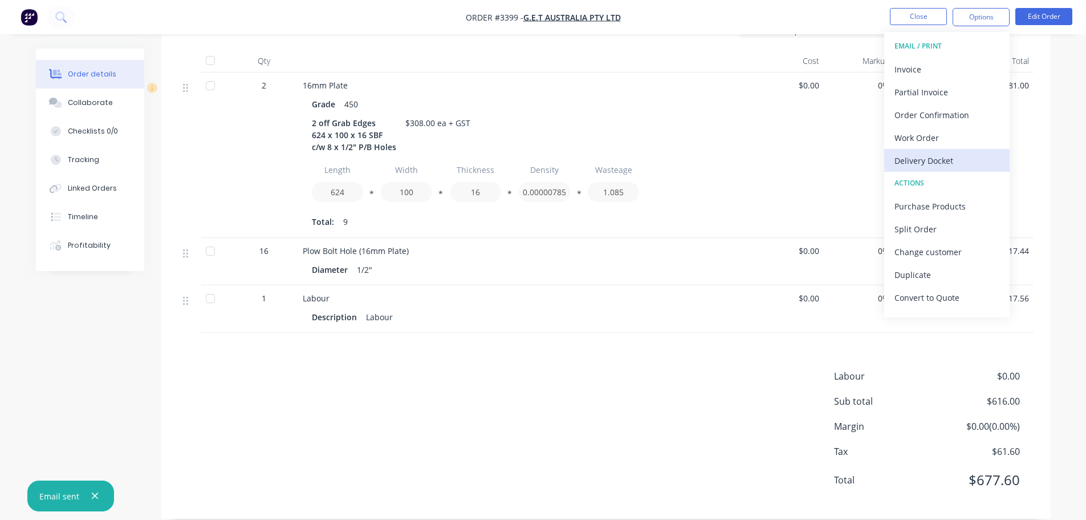
click at [931, 155] on div "Delivery Docket" at bounding box center [947, 160] width 105 height 17
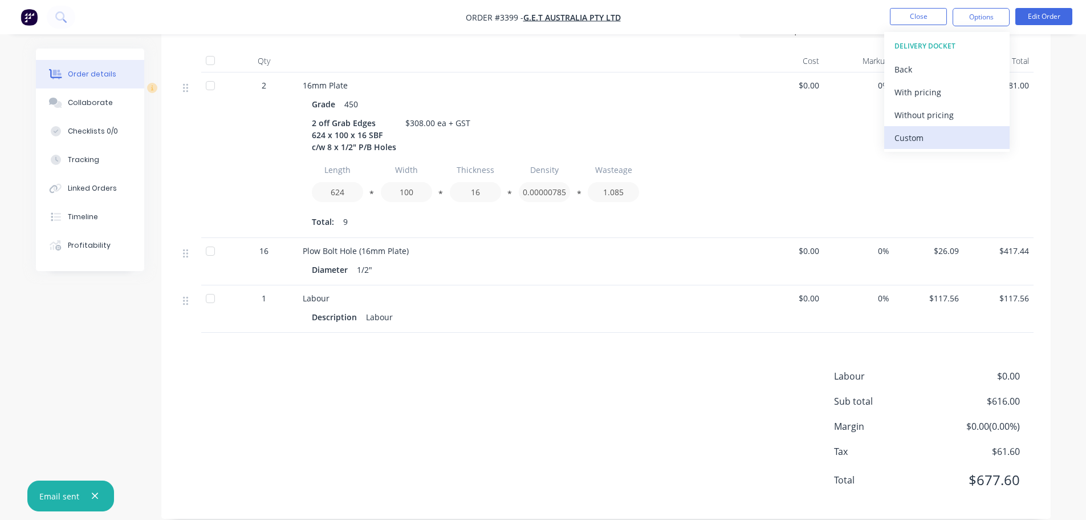
click at [929, 142] on div "Custom" at bounding box center [947, 137] width 105 height 17
click at [927, 119] on div "Without pricing" at bounding box center [947, 115] width 105 height 17
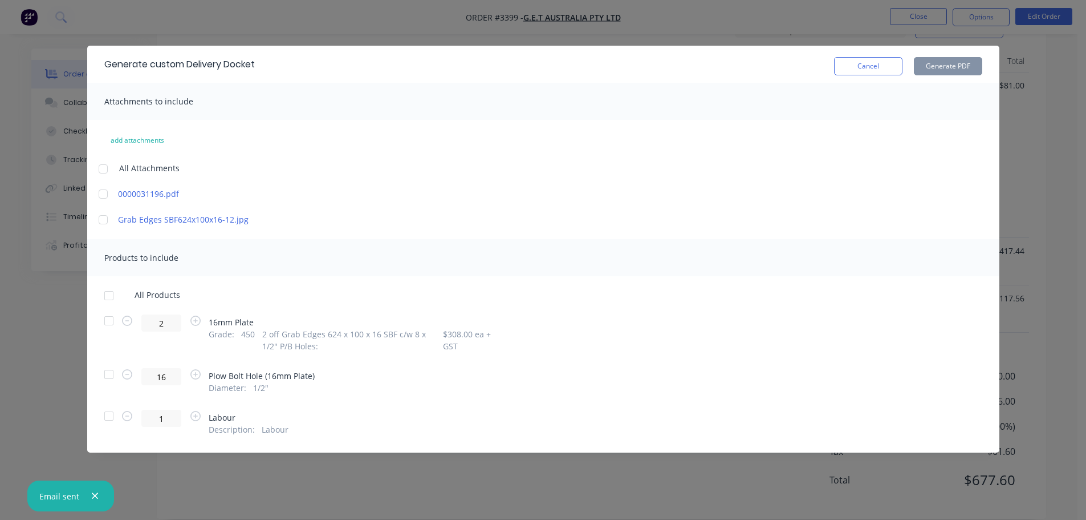
click at [110, 317] on div at bounding box center [109, 320] width 23 height 23
click at [955, 60] on button "Generate PDF" at bounding box center [948, 66] width 68 height 18
drag, startPoint x: 882, startPoint y: 71, endPoint x: 906, endPoint y: 58, distance: 27.0
click at [882, 70] on button "Cancel" at bounding box center [868, 66] width 68 height 18
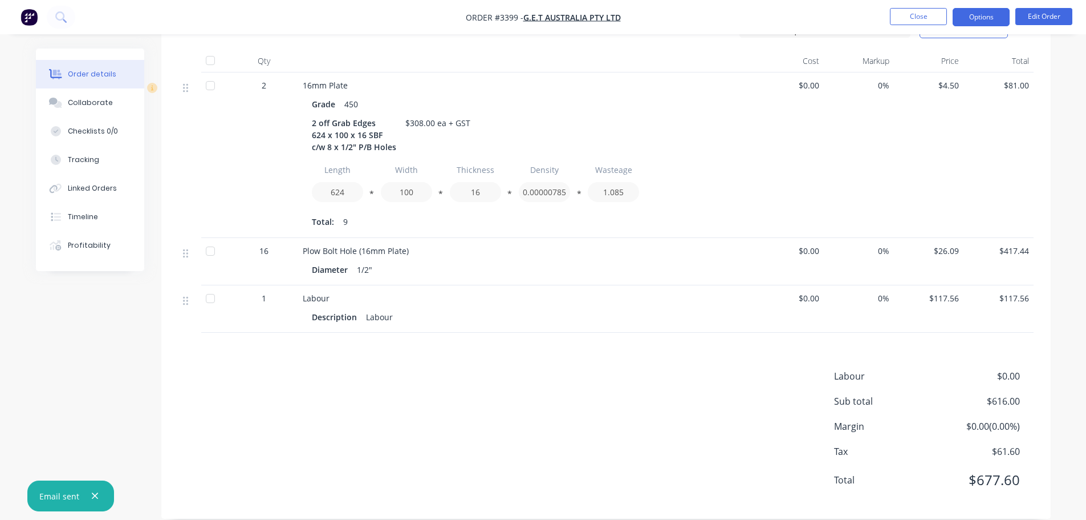
click at [981, 22] on button "Options" at bounding box center [981, 17] width 57 height 18
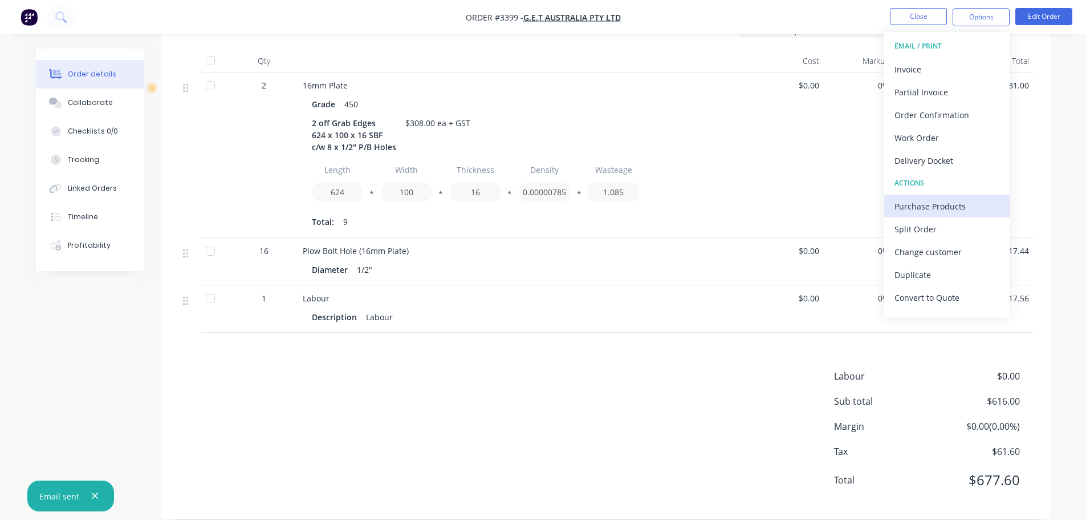
click at [917, 208] on div "Purchase Products" at bounding box center [947, 206] width 105 height 17
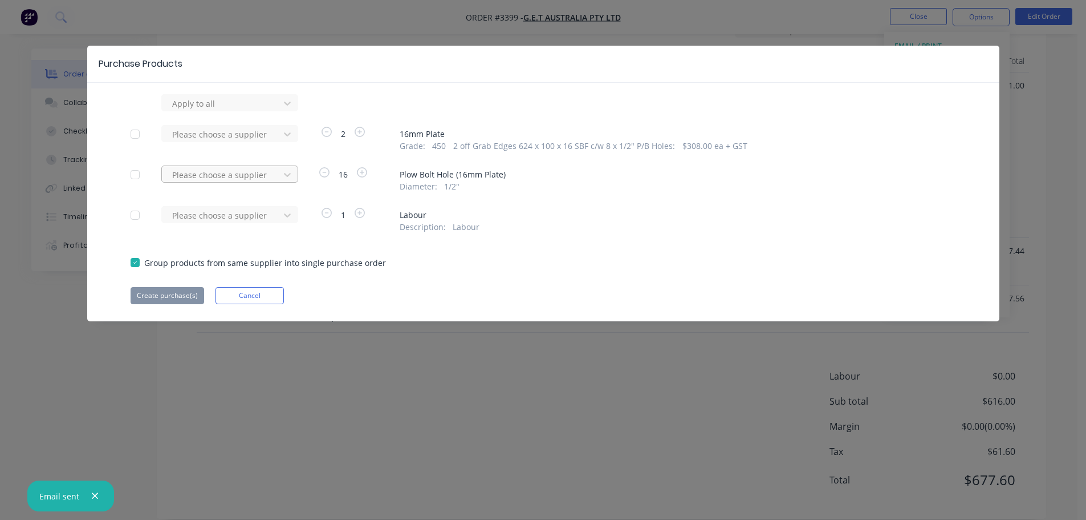
click at [253, 176] on div at bounding box center [222, 175] width 103 height 14
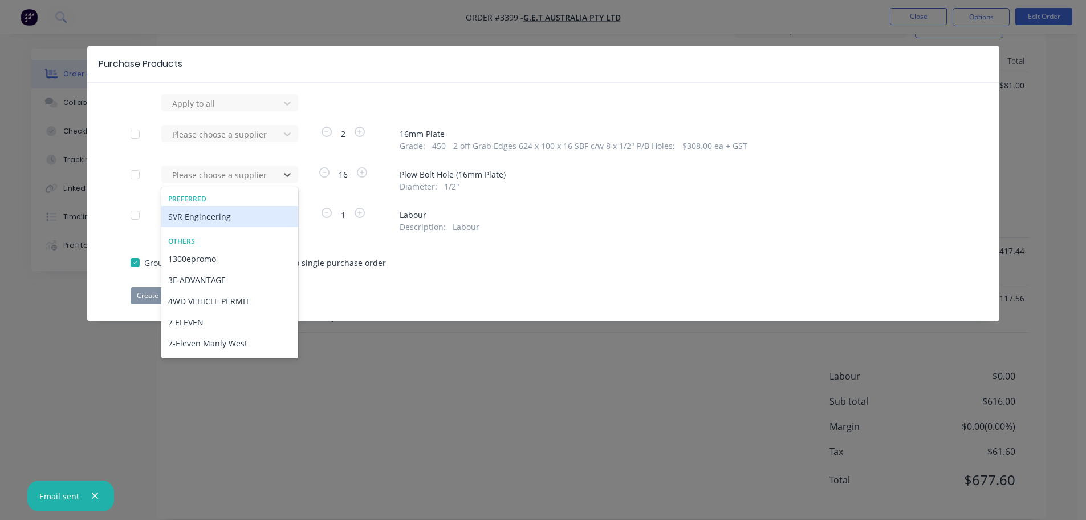
click at [232, 218] on div "SVR Engineering" at bounding box center [229, 216] width 137 height 21
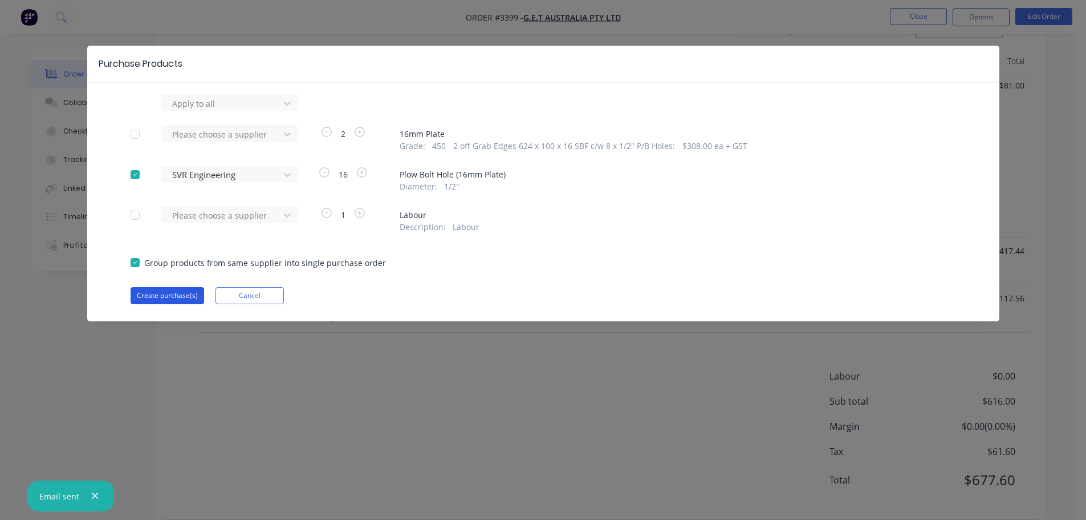
click at [174, 301] on button "Create purchase(s)" at bounding box center [168, 295] width 74 height 17
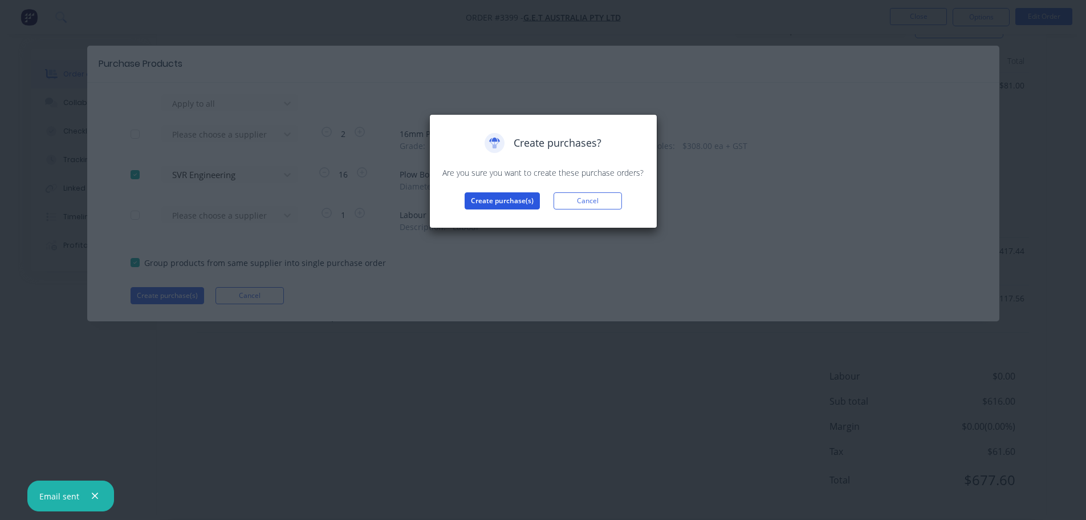
click at [511, 194] on button "Create purchase(s)" at bounding box center [502, 200] width 75 height 17
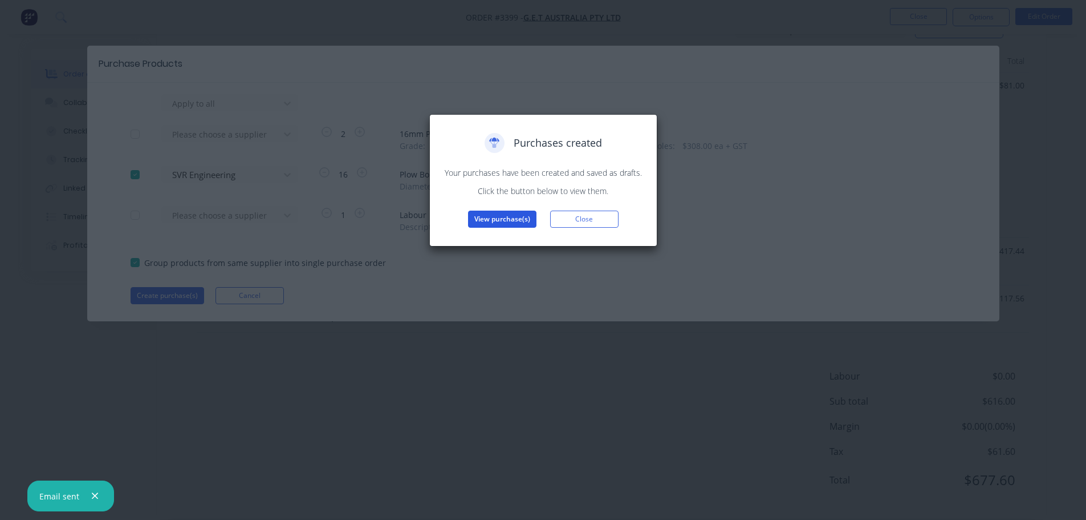
click at [500, 214] on button "View purchase(s)" at bounding box center [502, 218] width 68 height 17
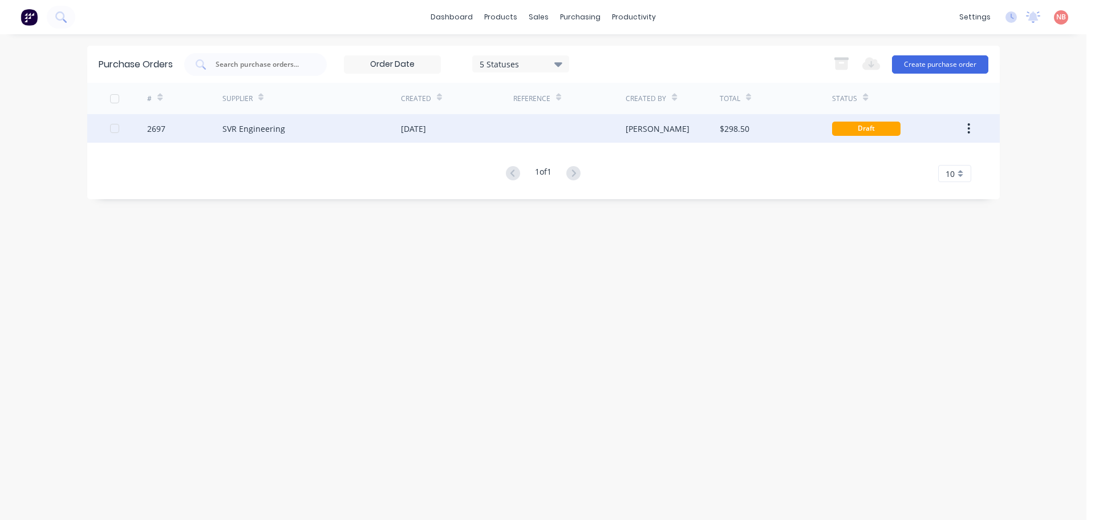
click at [484, 125] on div "[DATE]" at bounding box center [457, 128] width 112 height 29
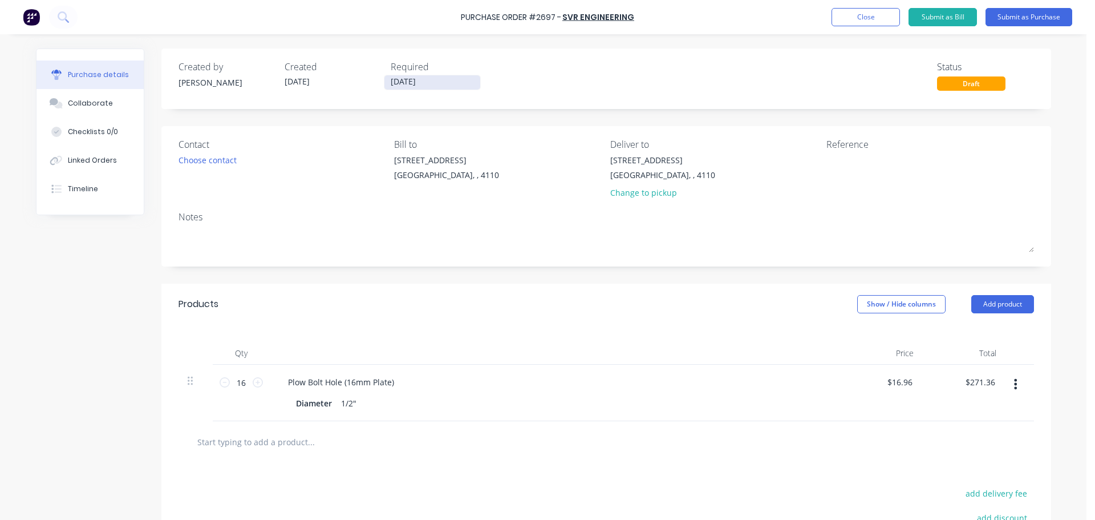
click at [415, 84] on input "[DATE]" at bounding box center [432, 82] width 96 height 14
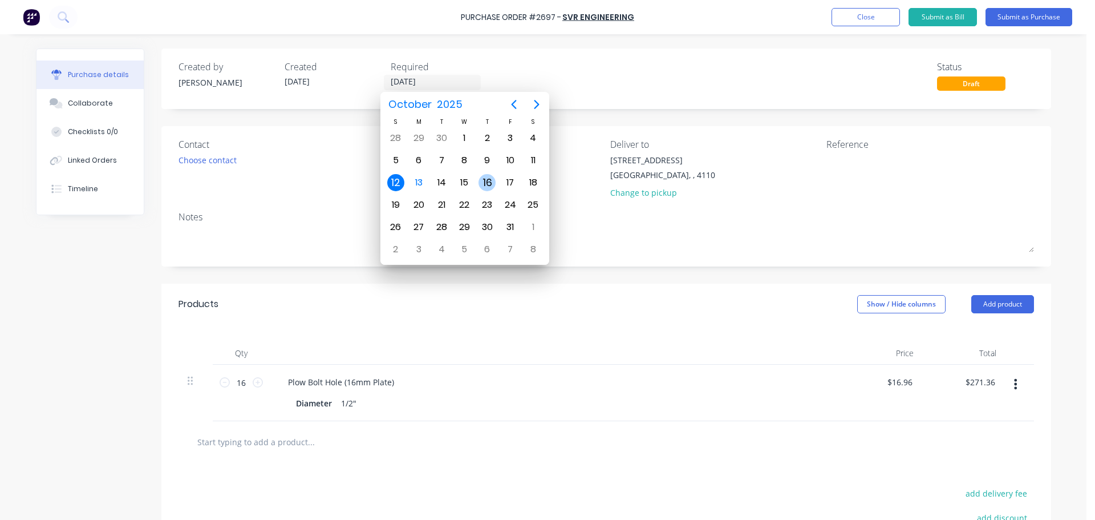
click at [485, 180] on div "16" at bounding box center [487, 182] width 17 height 17
type input "[DATE]"
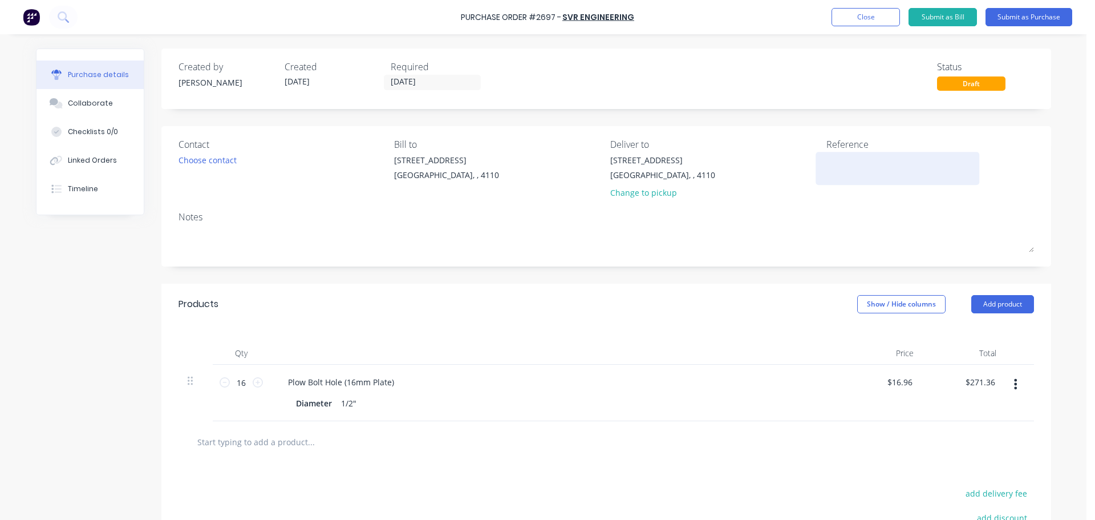
click at [841, 158] on textarea at bounding box center [897, 167] width 143 height 26
type textarea "GET 3119"
type textarea "x"
type textarea "GET 31196"
type textarea "x"
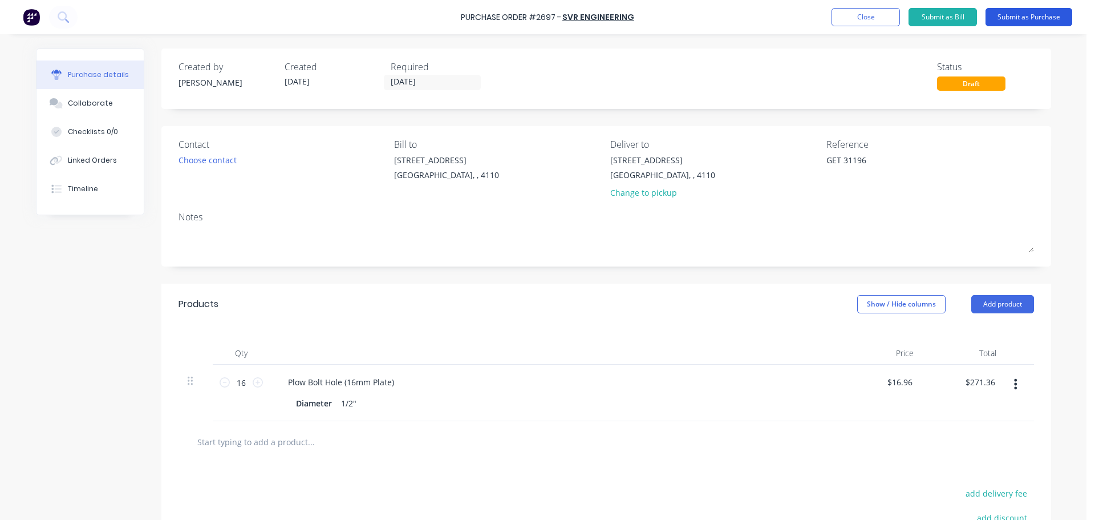
type textarea "GET 31196"
click at [997, 17] on button "Submit as Purchase" at bounding box center [1029, 17] width 87 height 18
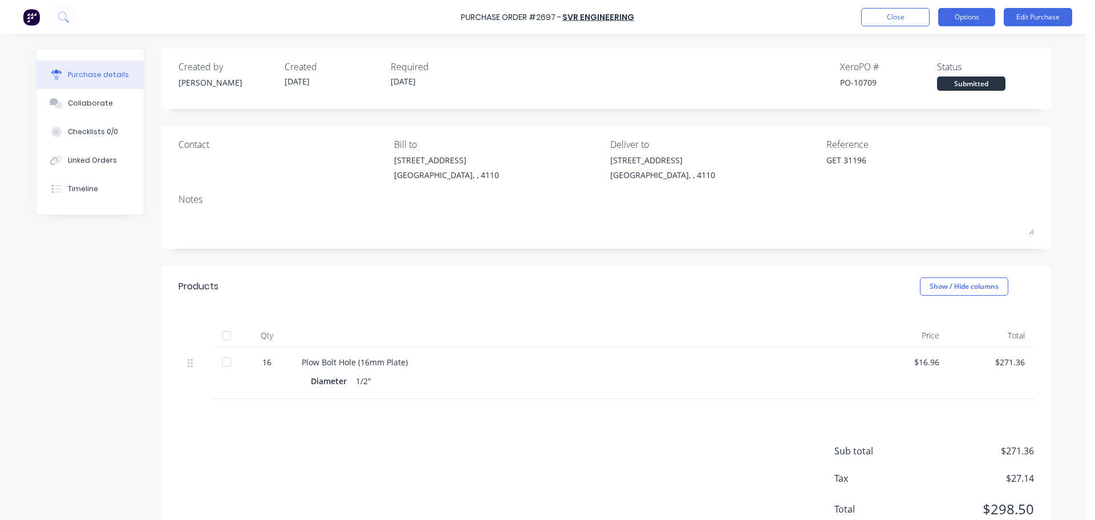
click at [974, 23] on button "Options" at bounding box center [966, 17] width 57 height 18
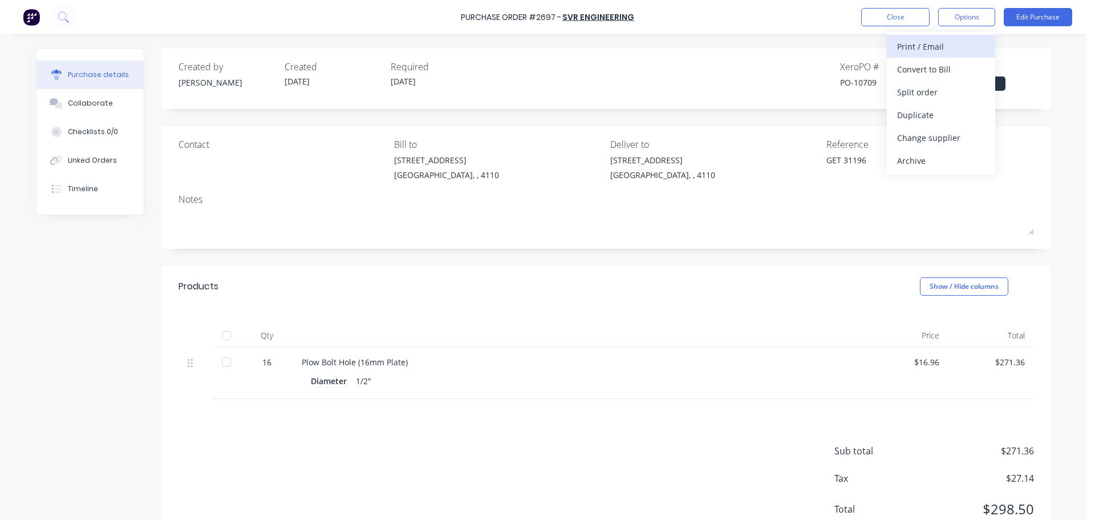
click at [936, 55] on button "Print / Email" at bounding box center [941, 46] width 108 height 23
click at [930, 64] on div "With pricing" at bounding box center [941, 69] width 88 height 17
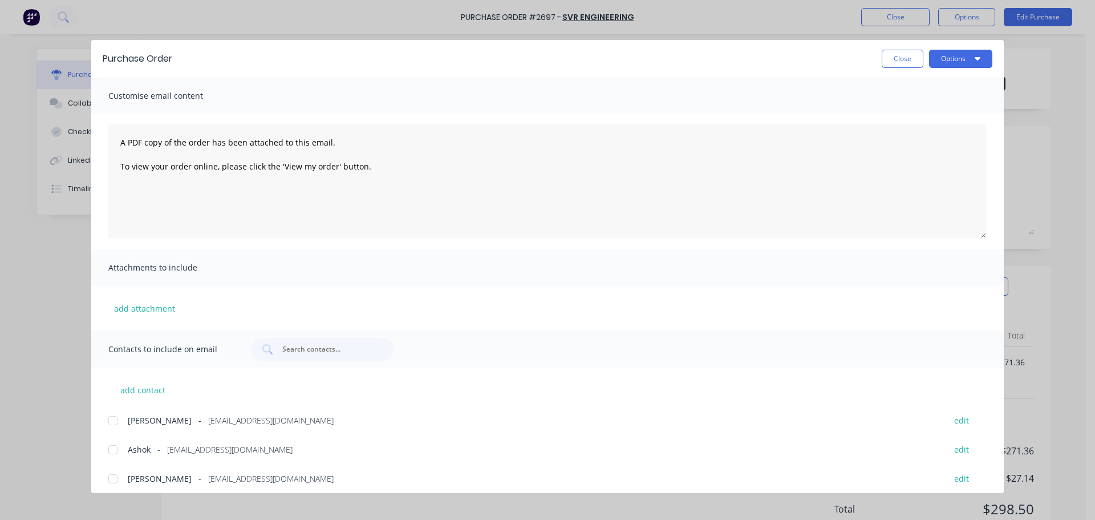
click at [121, 452] on div at bounding box center [113, 449] width 23 height 23
click at [962, 60] on button "Options" at bounding box center [960, 59] width 63 height 18
click at [938, 113] on div "Print" at bounding box center [938, 110] width 88 height 17
click at [958, 71] on div "Purchase Order Close Options" at bounding box center [547, 58] width 913 height 37
click at [959, 57] on button "Options" at bounding box center [960, 59] width 63 height 18
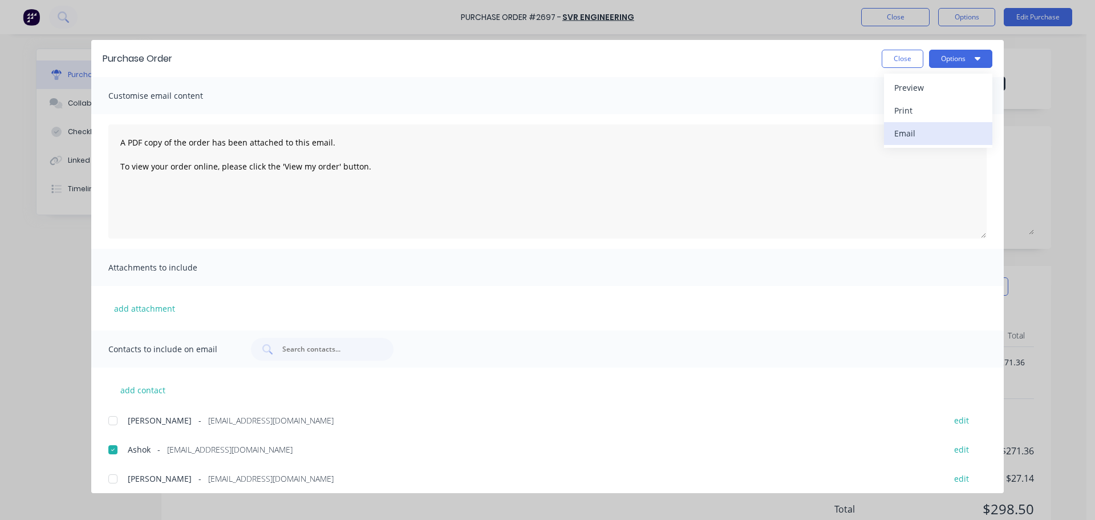
click at [928, 129] on div "Email" at bounding box center [938, 133] width 88 height 17
click at [905, 61] on button "Close" at bounding box center [903, 59] width 42 height 18
type textarea "x"
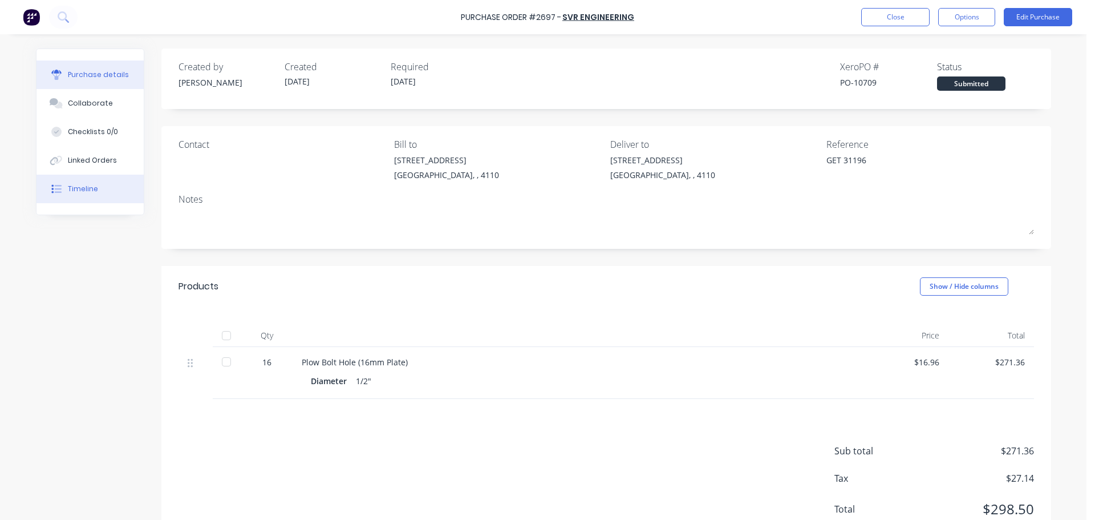
click at [68, 187] on div "Timeline" at bounding box center [83, 189] width 30 height 10
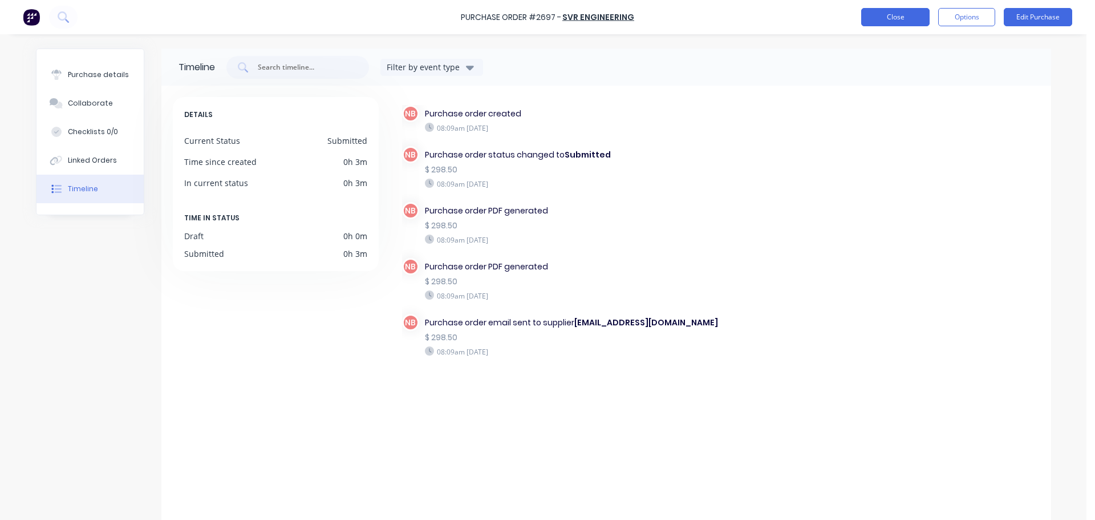
click at [894, 21] on button "Close" at bounding box center [895, 17] width 68 height 18
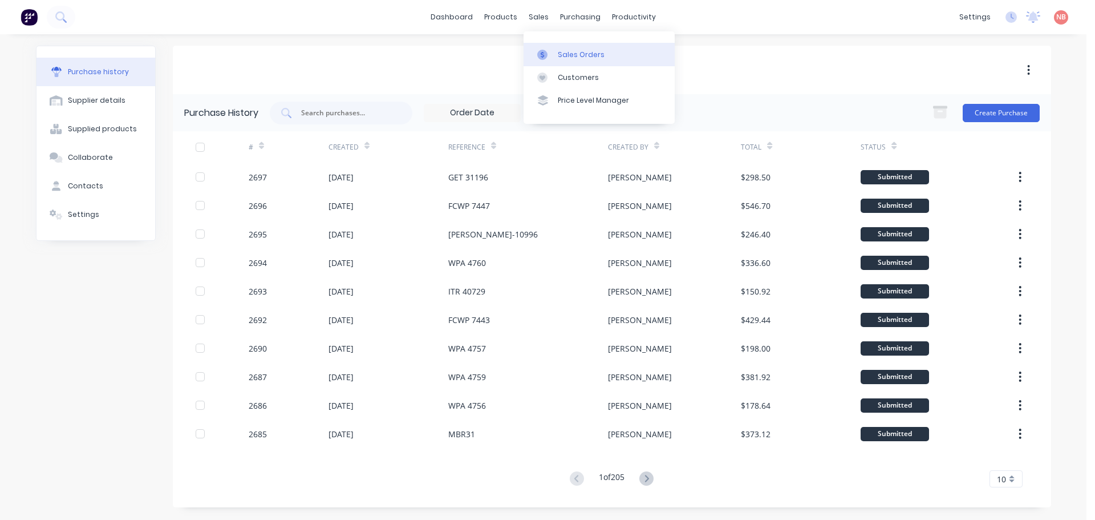
click at [546, 43] on link "Sales Orders" at bounding box center [599, 54] width 151 height 23
